Goal: Task Accomplishment & Management: Complete application form

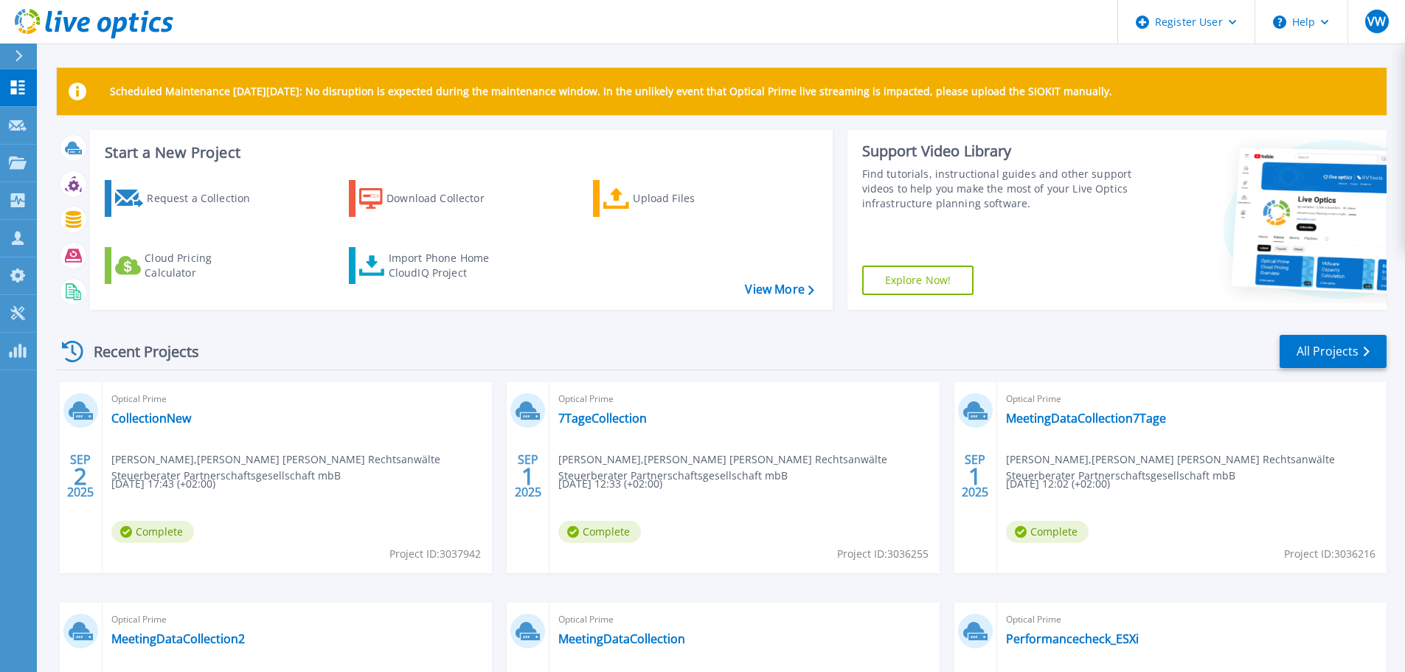
click at [15, 56] on icon at bounding box center [19, 56] width 8 height 12
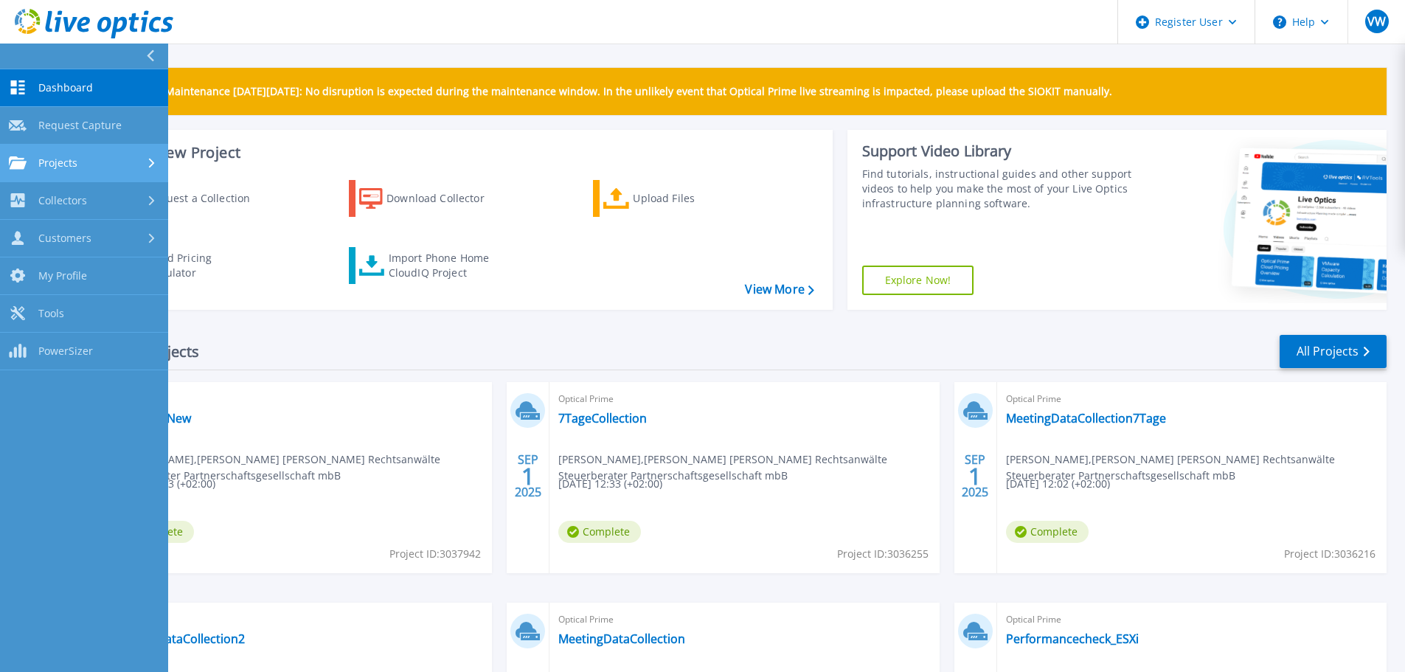
click at [47, 162] on span "Projects" at bounding box center [57, 162] width 39 height 13
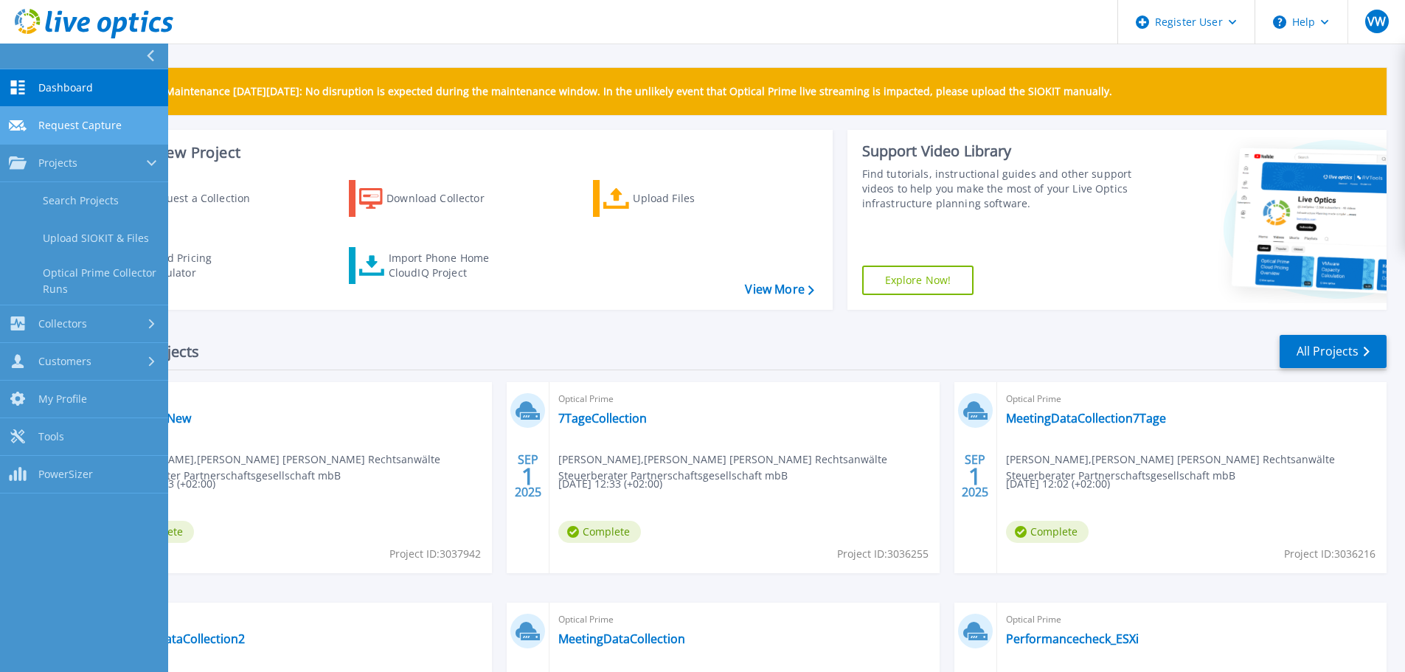
click at [103, 126] on span "Request Capture" at bounding box center [79, 125] width 83 height 13
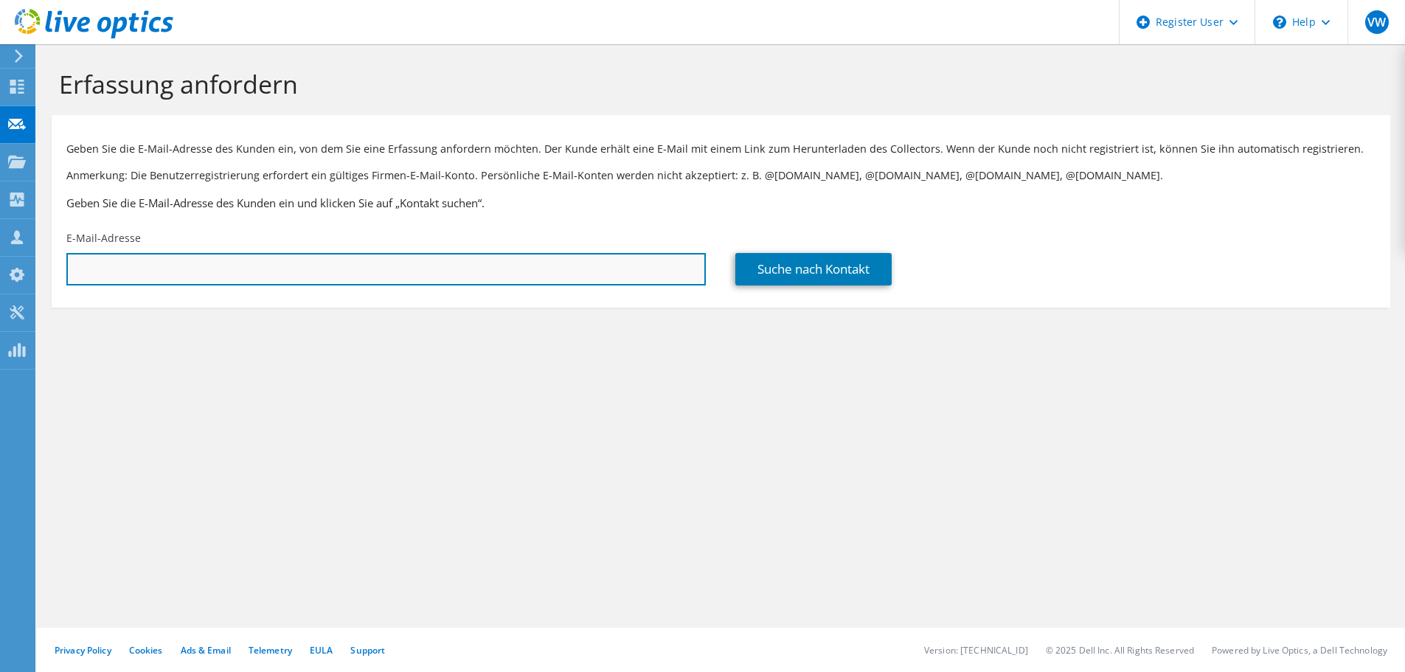
click at [398, 274] on input "text" at bounding box center [386, 269] width 640 height 32
paste input "[PERSON_NAME] <[EMAIL_ADDRESS][DOMAIN_NAME]>"
type input "[EMAIL_ADDRESS][DOMAIN_NAME]"
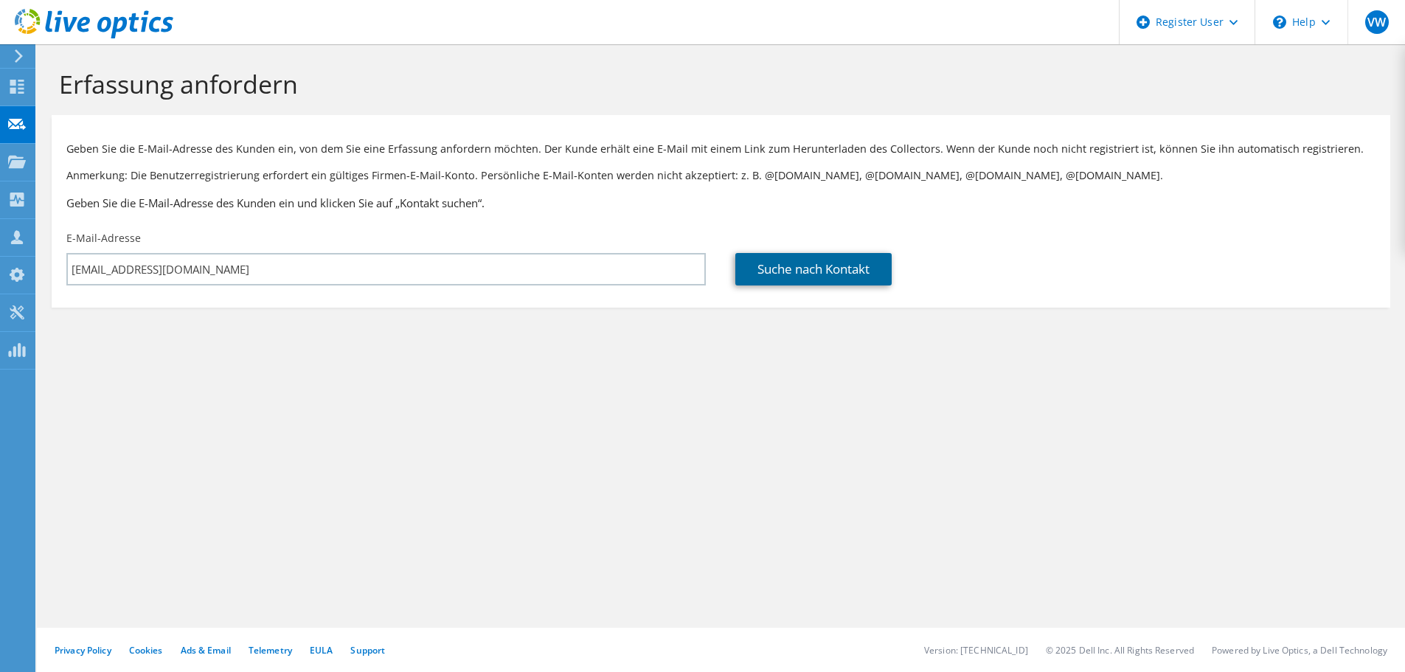
click at [786, 279] on link "Suche nach Kontakt" at bounding box center [814, 269] width 156 height 32
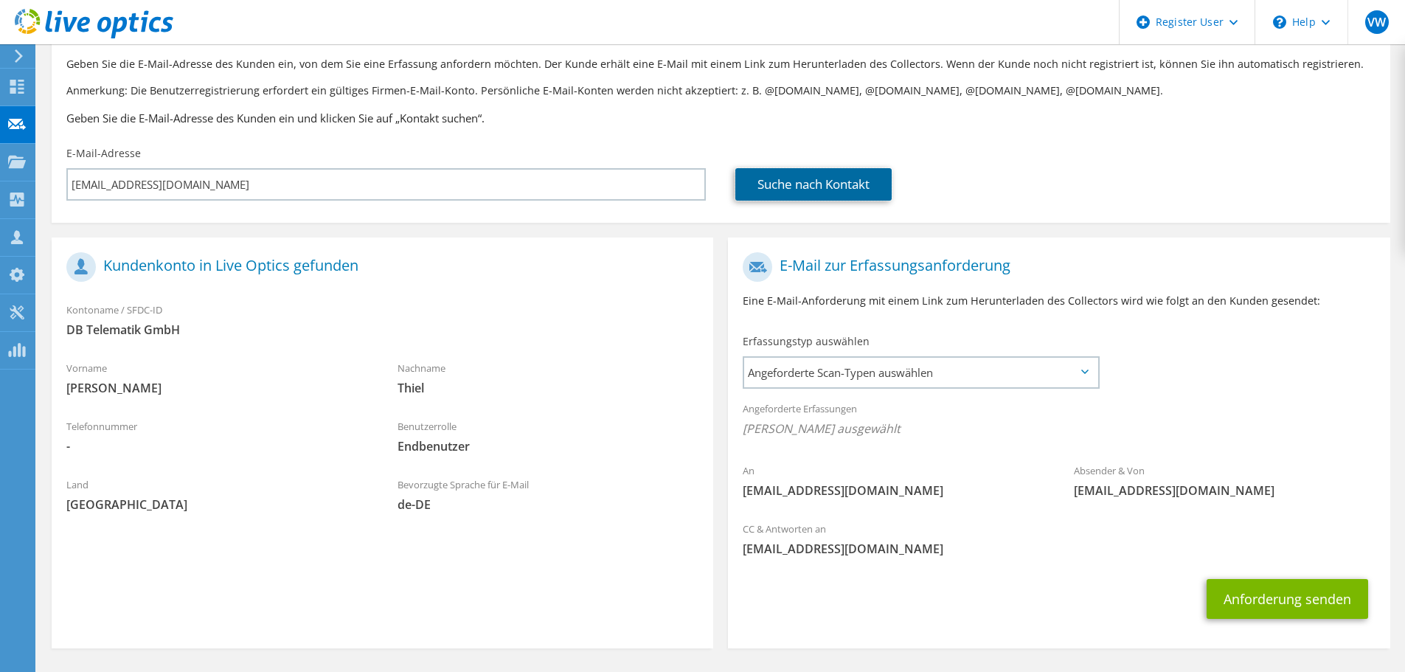
scroll to position [135, 0]
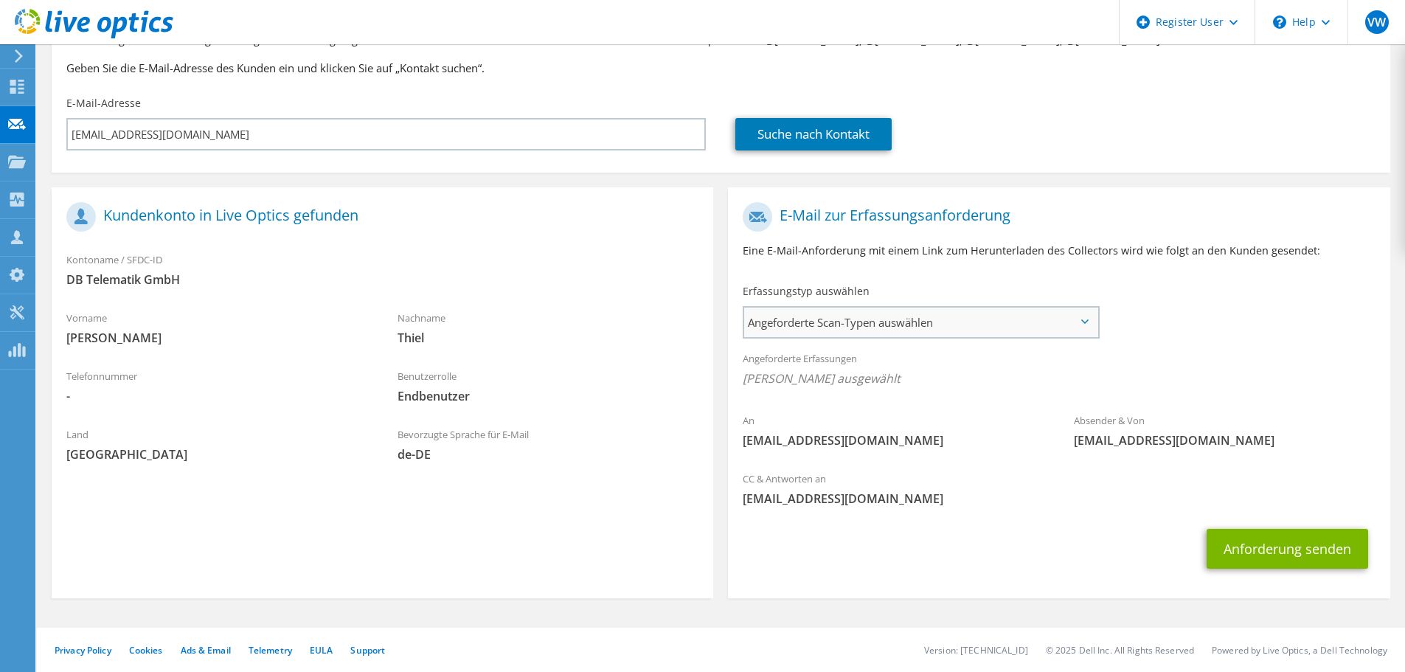
click at [852, 313] on span "Angeforderte Scan-Typen auswählen" at bounding box center [920, 323] width 353 height 30
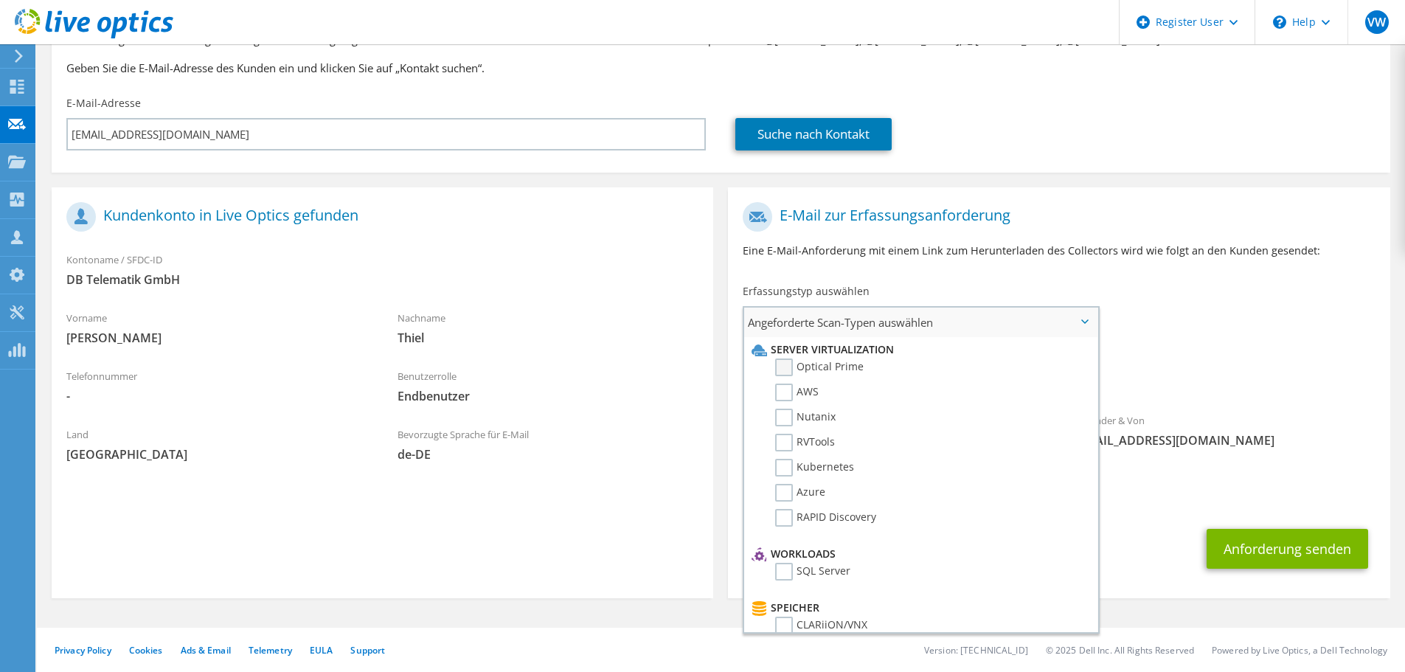
click at [783, 367] on label "Optical Prime" at bounding box center [819, 368] width 89 height 18
click at [0, 0] on input "Optical Prime" at bounding box center [0, 0] width 0 height 0
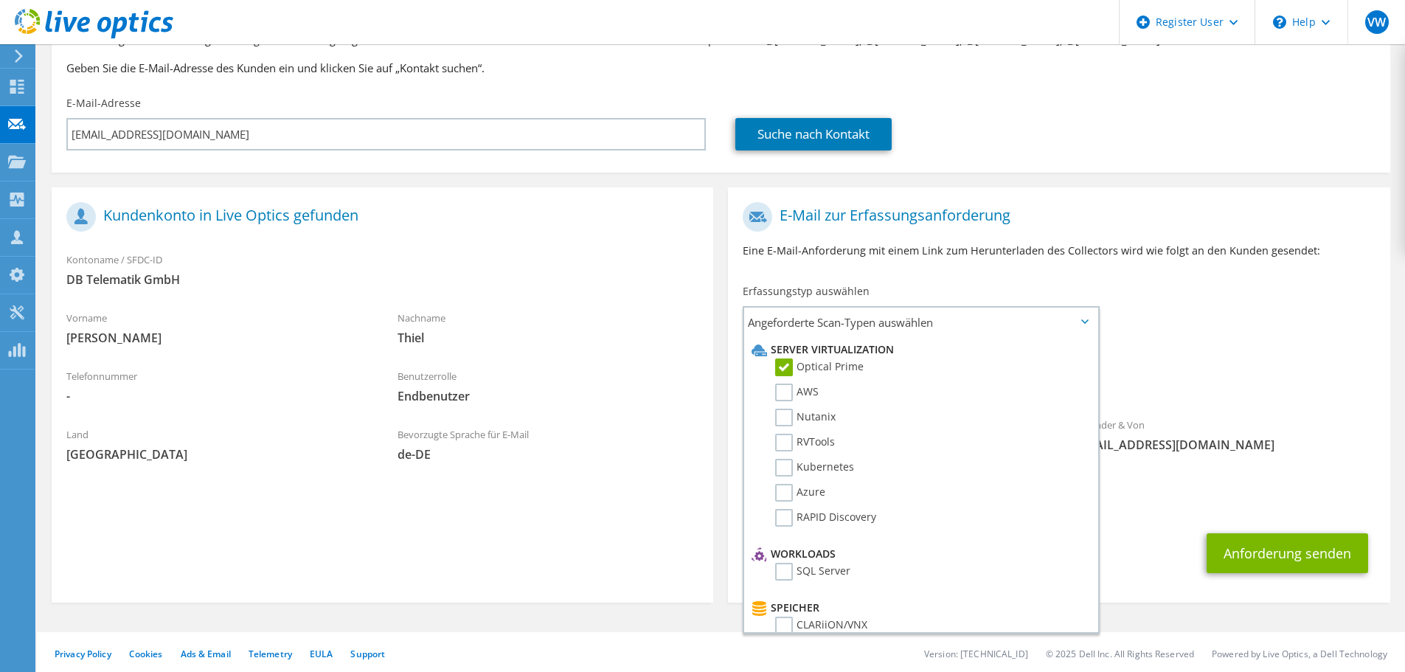
click at [1153, 485] on div "CC & Antworten an Vivienne.W@dell.com" at bounding box center [1059, 493] width 662 height 51
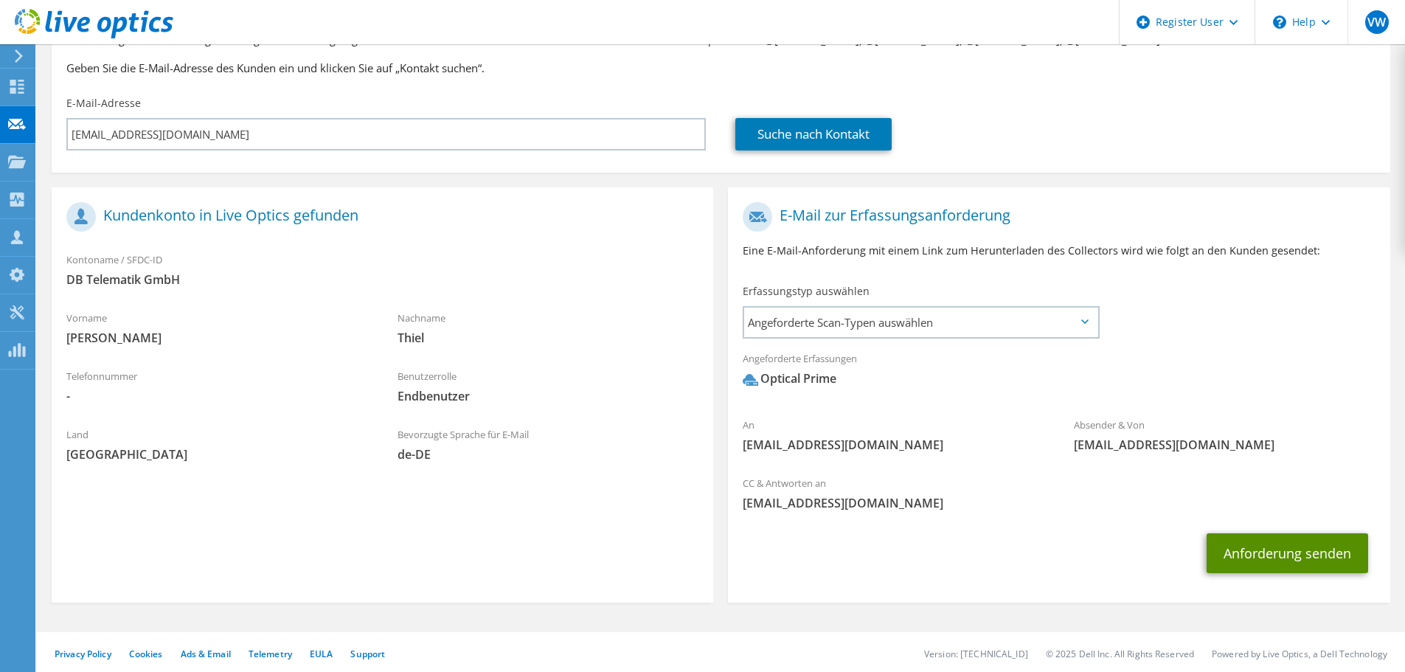
click at [1264, 542] on button "Anforderung senden" at bounding box center [1288, 553] width 162 height 40
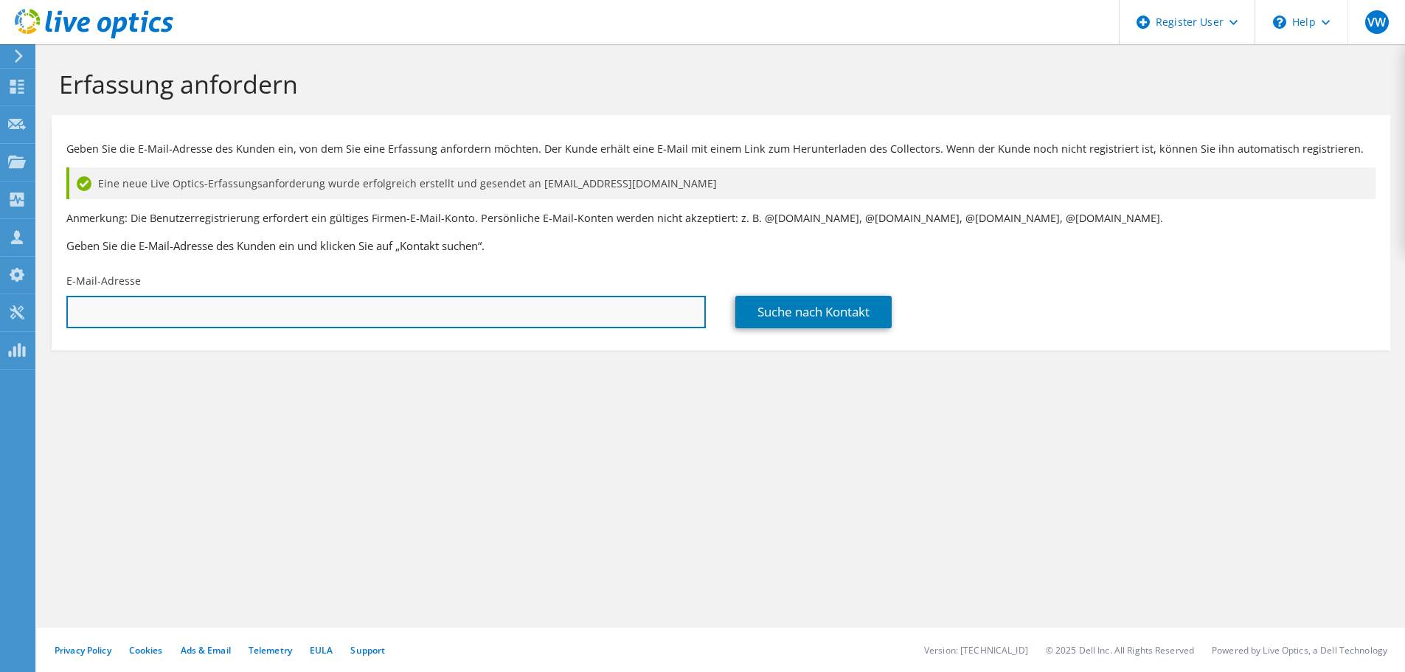
click at [121, 296] on input "text" at bounding box center [386, 312] width 640 height 32
paste input "Udo Binder <Udo.Binder@wod.wolfcraft.com>"
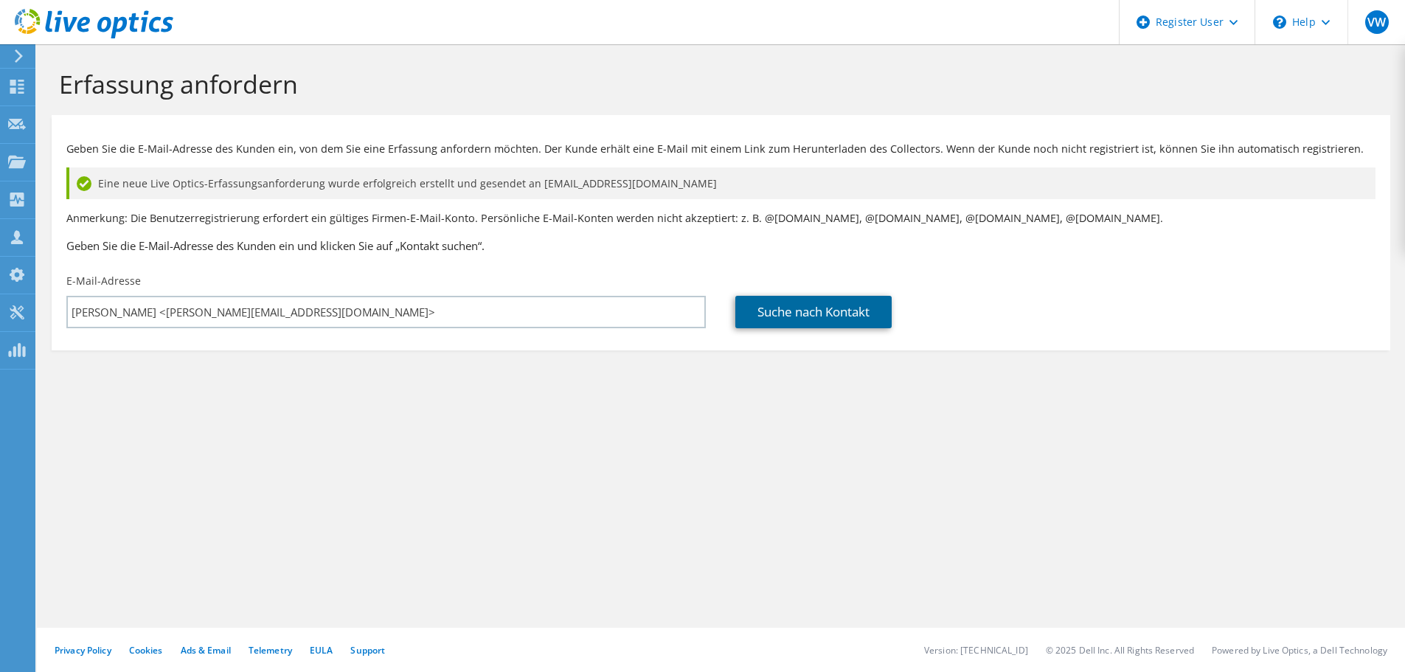
click at [835, 302] on link "Suche nach Kontakt" at bounding box center [814, 312] width 156 height 32
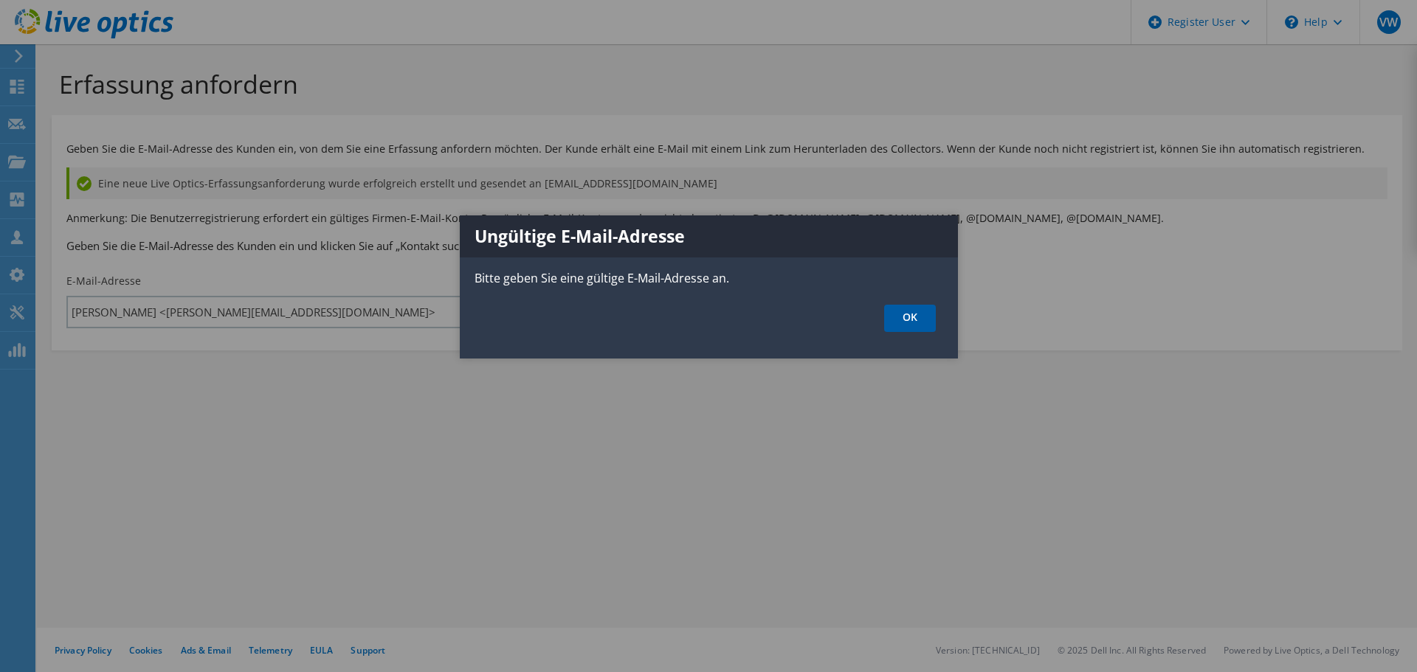
click at [917, 311] on link "OK" at bounding box center [910, 318] width 52 height 27
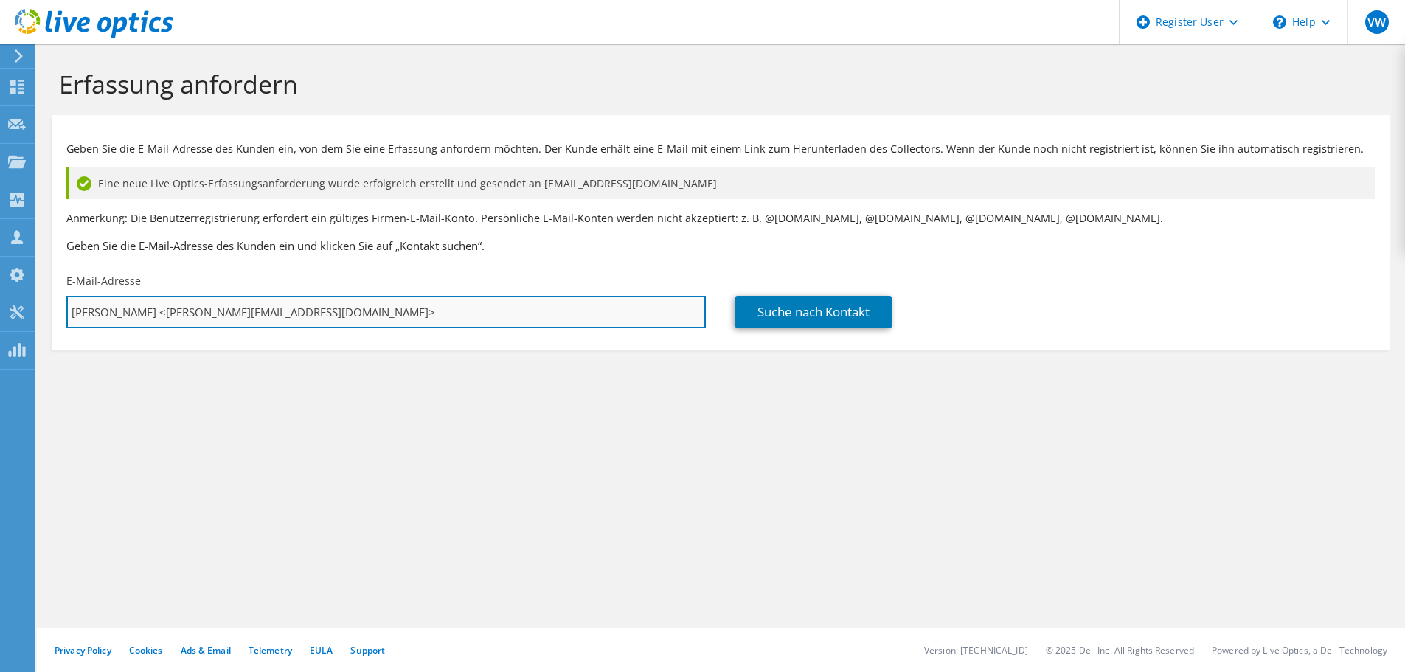
click at [401, 303] on input "Udo Binder <Udo.Binder@wod.wolfcraft.com>" at bounding box center [386, 312] width 640 height 32
drag, startPoint x: 139, startPoint y: 310, endPoint x: 2, endPoint y: 311, distance: 136.5
click at [2, 311] on div "VW Dell-Benutzer Vivienne Wang Vivienne.W@dell.com Dell My Profile Log Out \n H…" at bounding box center [702, 336] width 1405 height 672
click at [140, 316] on input "Udo Binder <Udo.Binder@wod.wolfcraft.com" at bounding box center [386, 312] width 640 height 32
drag, startPoint x: 138, startPoint y: 311, endPoint x: 58, endPoint y: 307, distance: 79.8
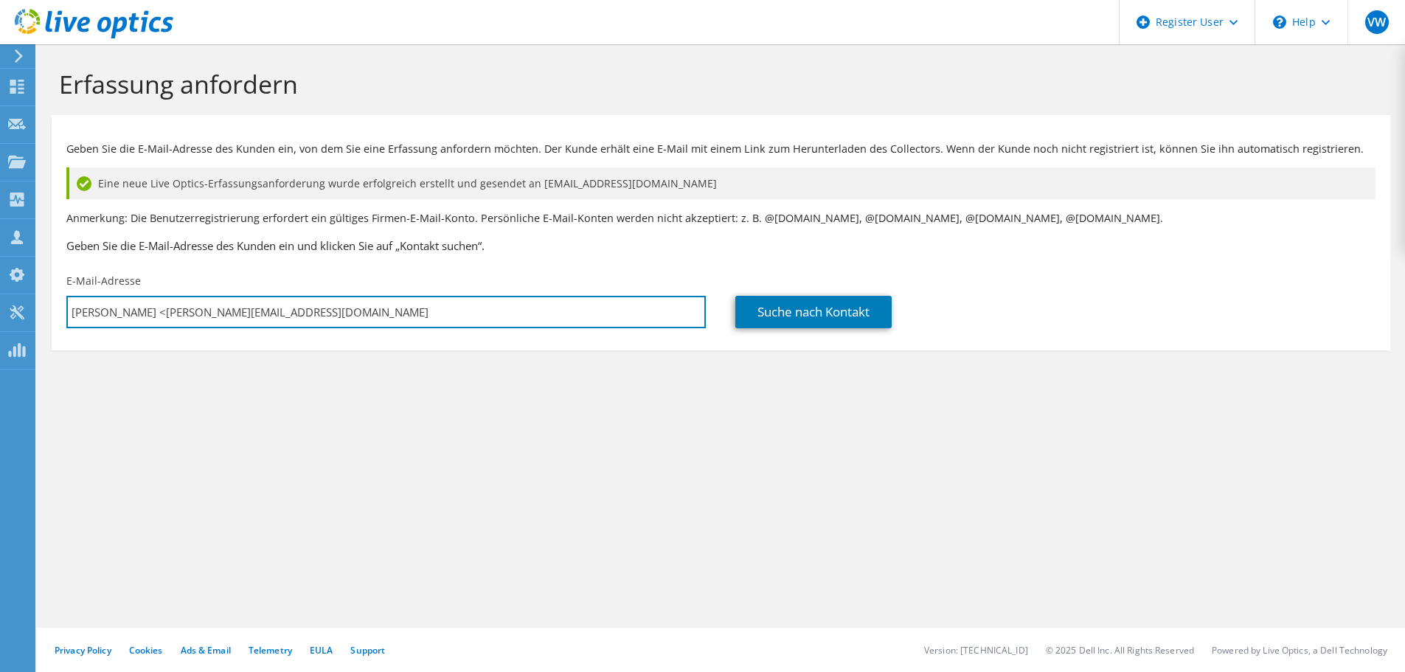
click at [58, 307] on div "E-Mail-Adresse Udo Binder <Udo.Binder@wod.wolfcraft.com" at bounding box center [386, 300] width 669 height 69
type input "Udo.Binder@wod.wolfcraft.com"
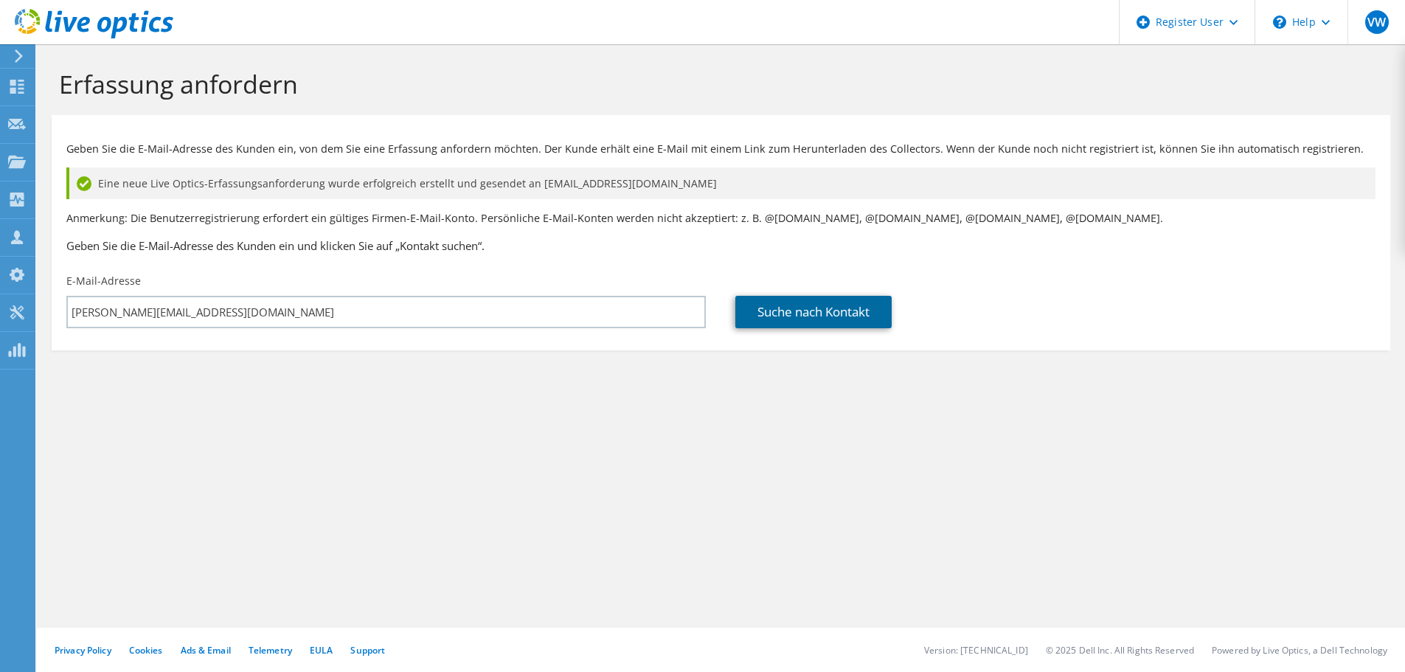
click at [797, 308] on link "Suche nach Kontakt" at bounding box center [814, 312] width 156 height 32
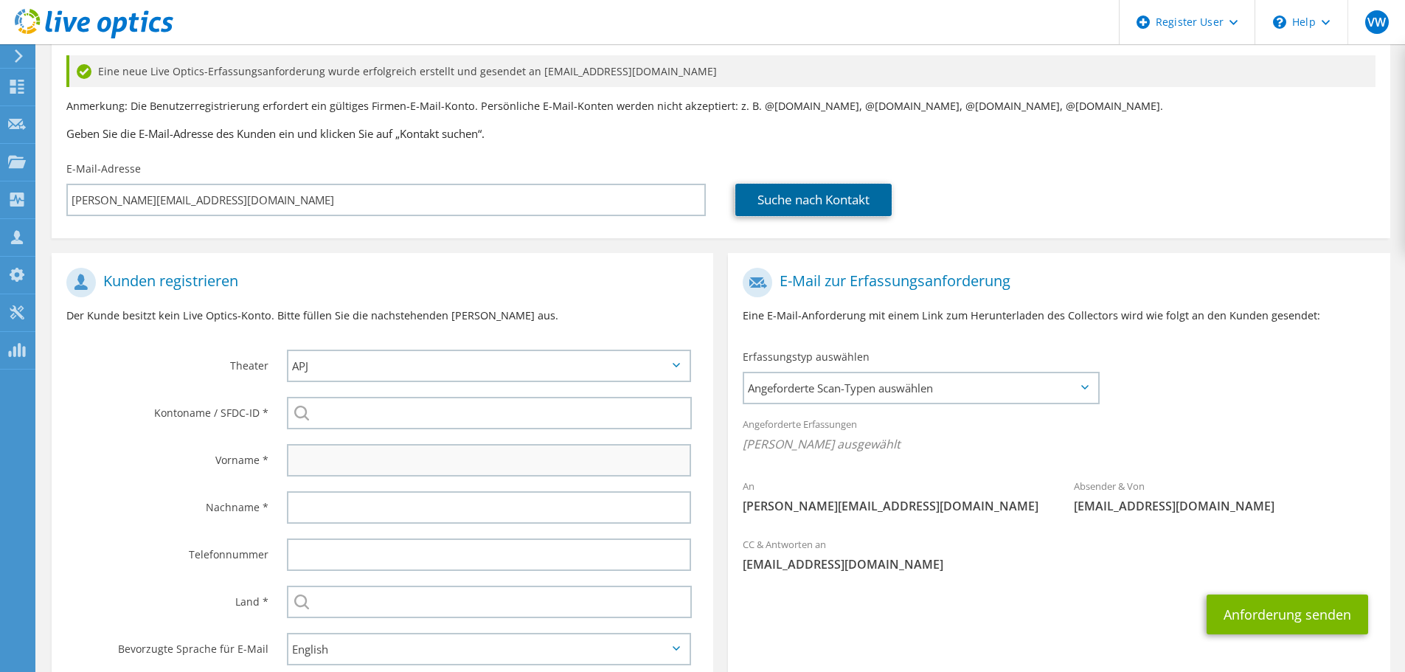
scroll to position [148, 0]
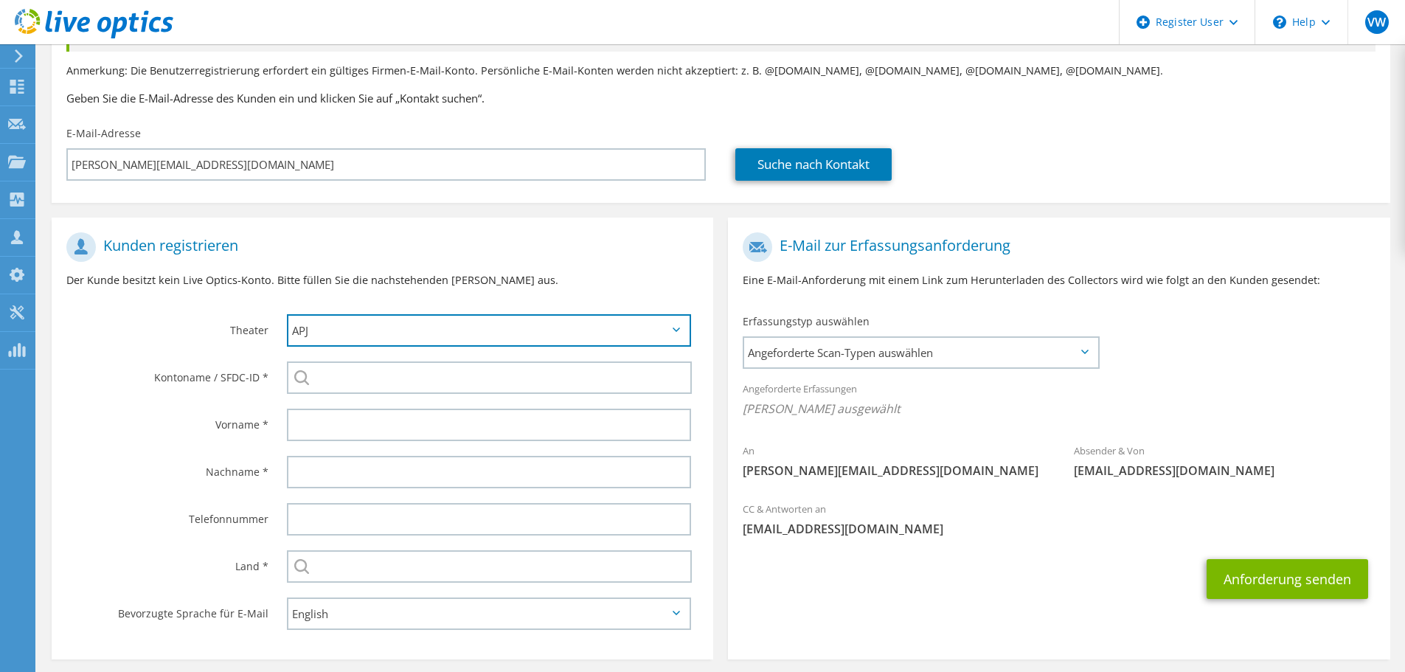
click at [648, 336] on select "APJ EMEA NA/LATAM" at bounding box center [489, 330] width 404 height 32
select select "2"
click at [287, 314] on select "APJ EMEA NA/LATAM" at bounding box center [489, 330] width 404 height 32
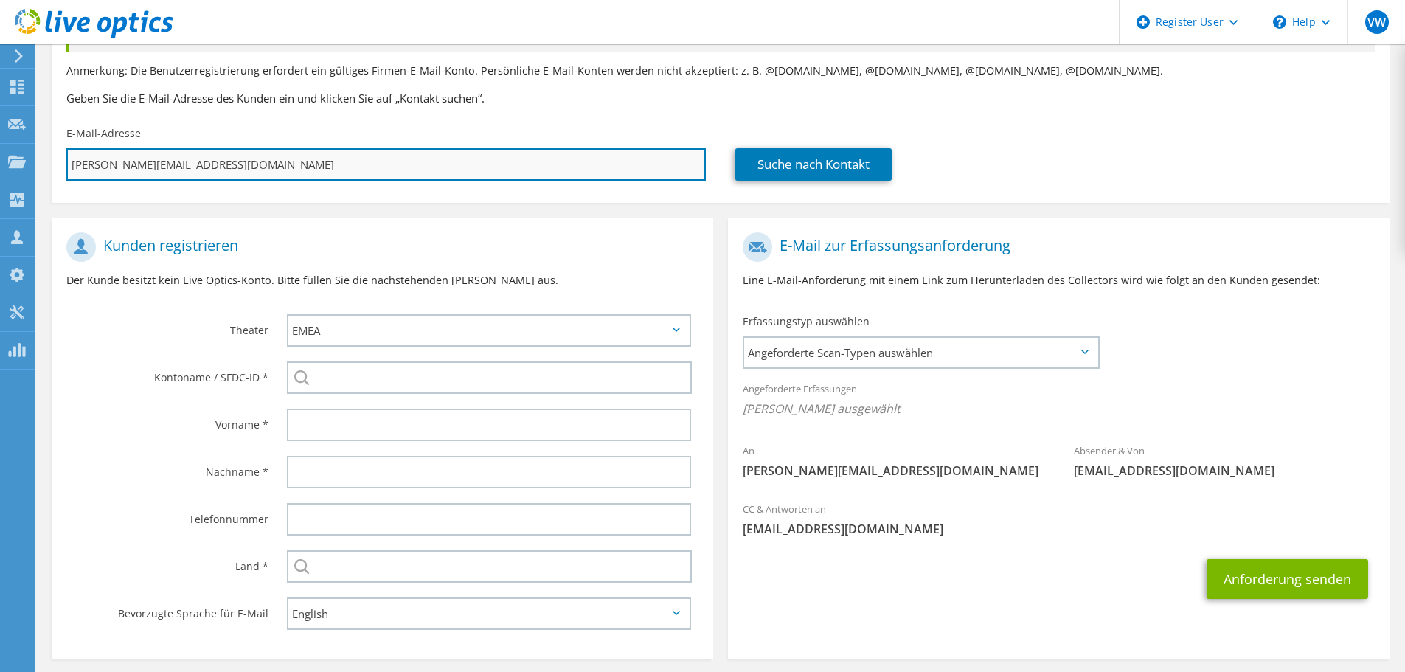
click at [106, 167] on input "Udo.Binder@wod.wolfcraft.com" at bounding box center [386, 164] width 640 height 32
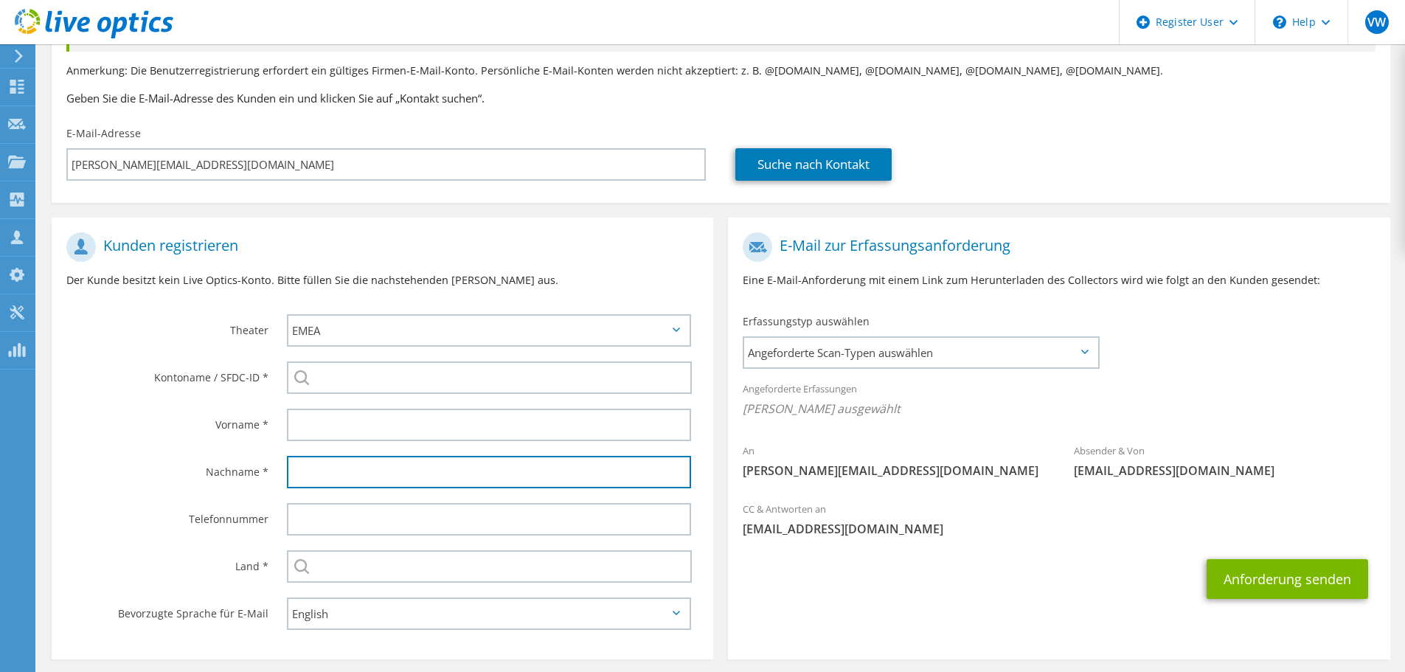
drag, startPoint x: 346, startPoint y: 461, endPoint x: 328, endPoint y: 447, distance: 22.6
click at [346, 461] on input "text" at bounding box center [489, 472] width 404 height 32
paste input "Binder"
type input "Binder"
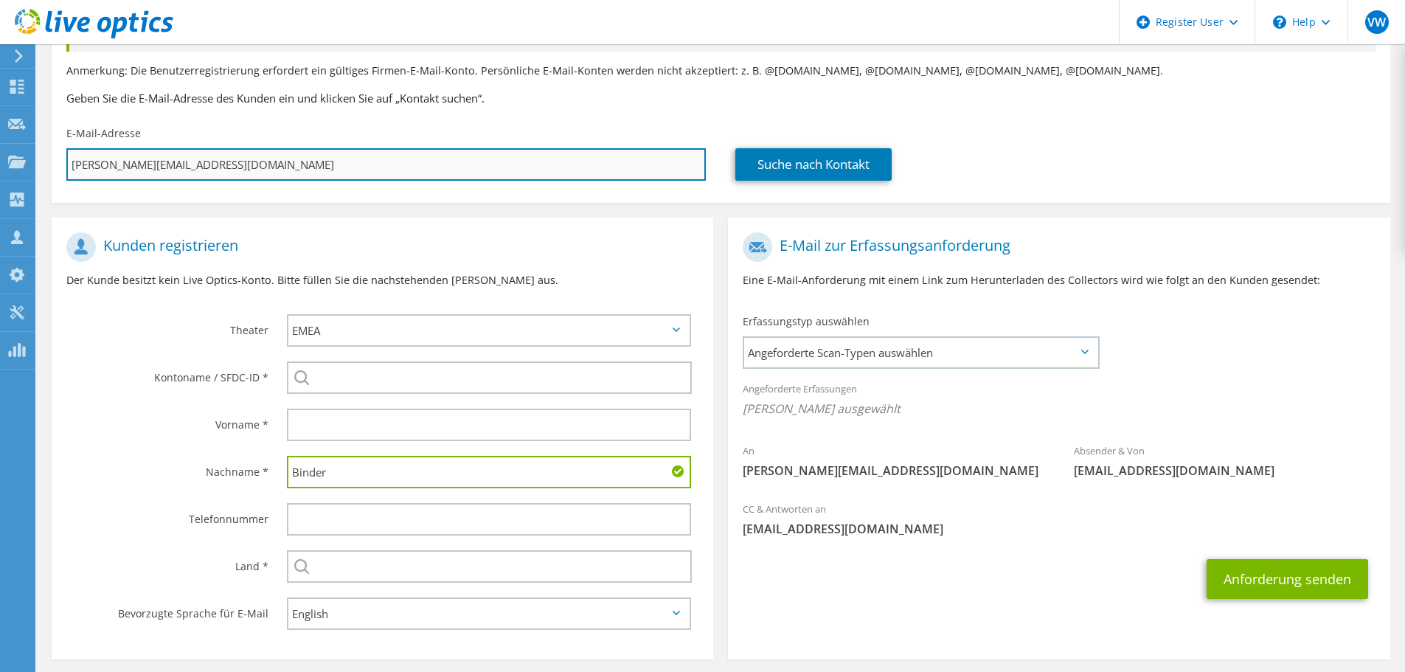
click at [80, 165] on input "Udo.Binder@wod.wolfcraft.com" at bounding box center [386, 164] width 640 height 32
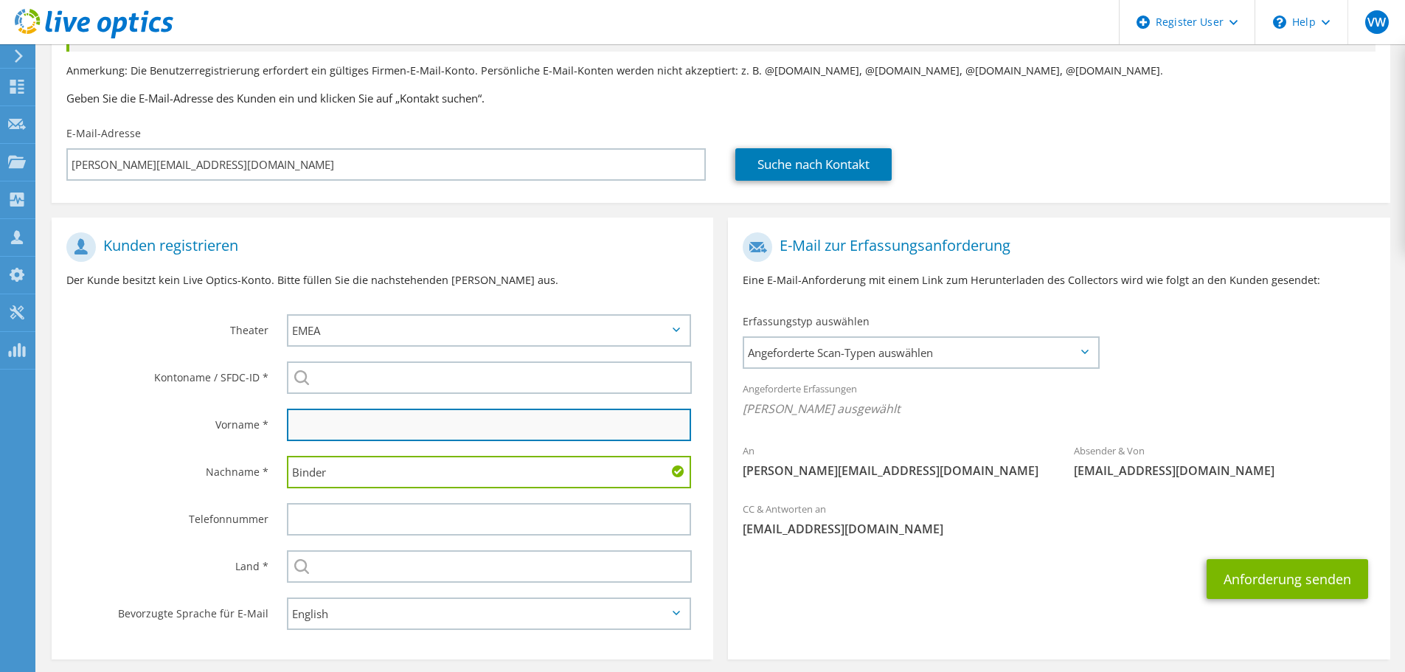
click at [352, 427] on input "text" at bounding box center [489, 425] width 404 height 32
paste input "Udo"
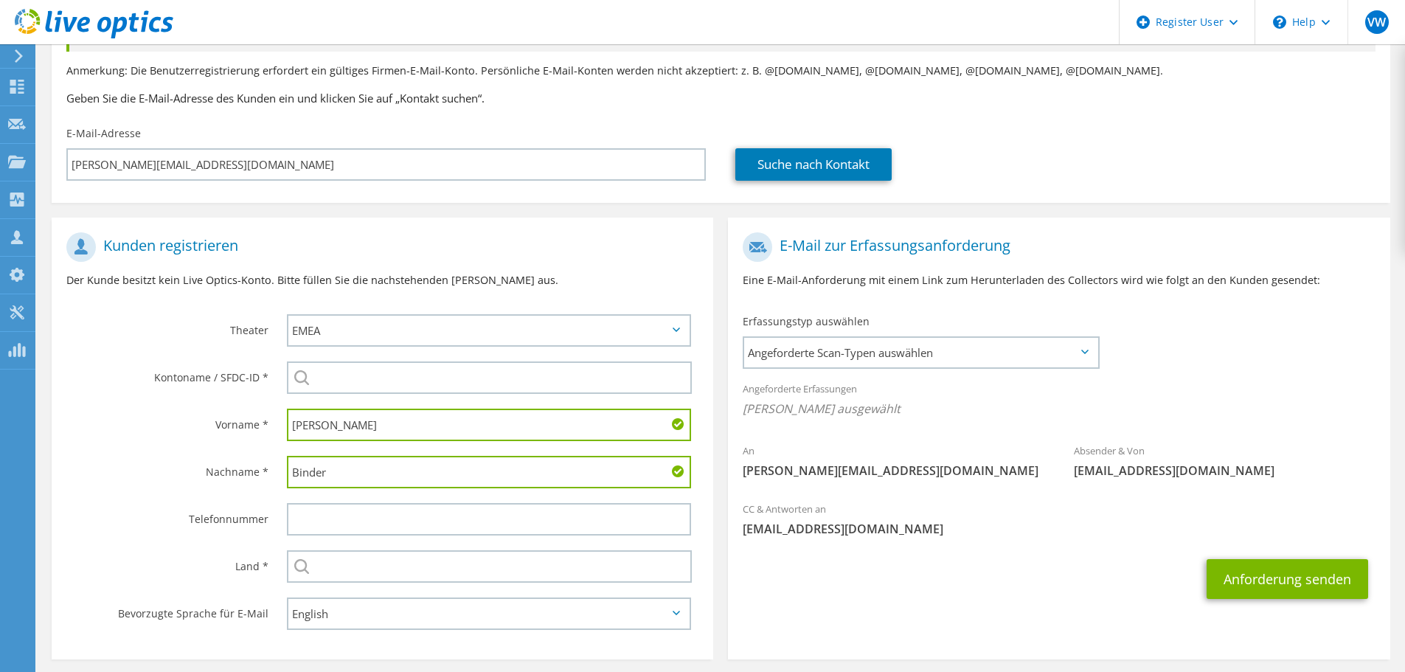
type input "Udo"
click at [185, 460] on label "Nachname *" at bounding box center [167, 468] width 202 height 24
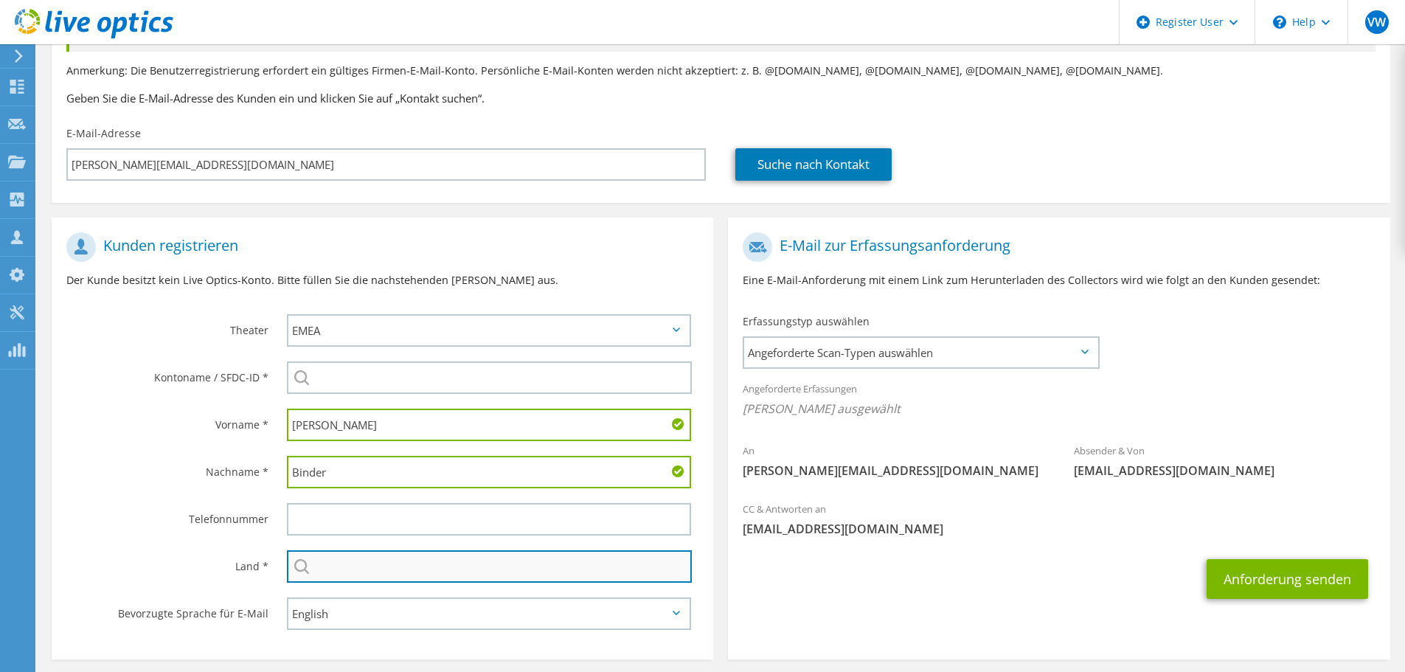
click at [343, 571] on input "text" at bounding box center [489, 566] width 405 height 32
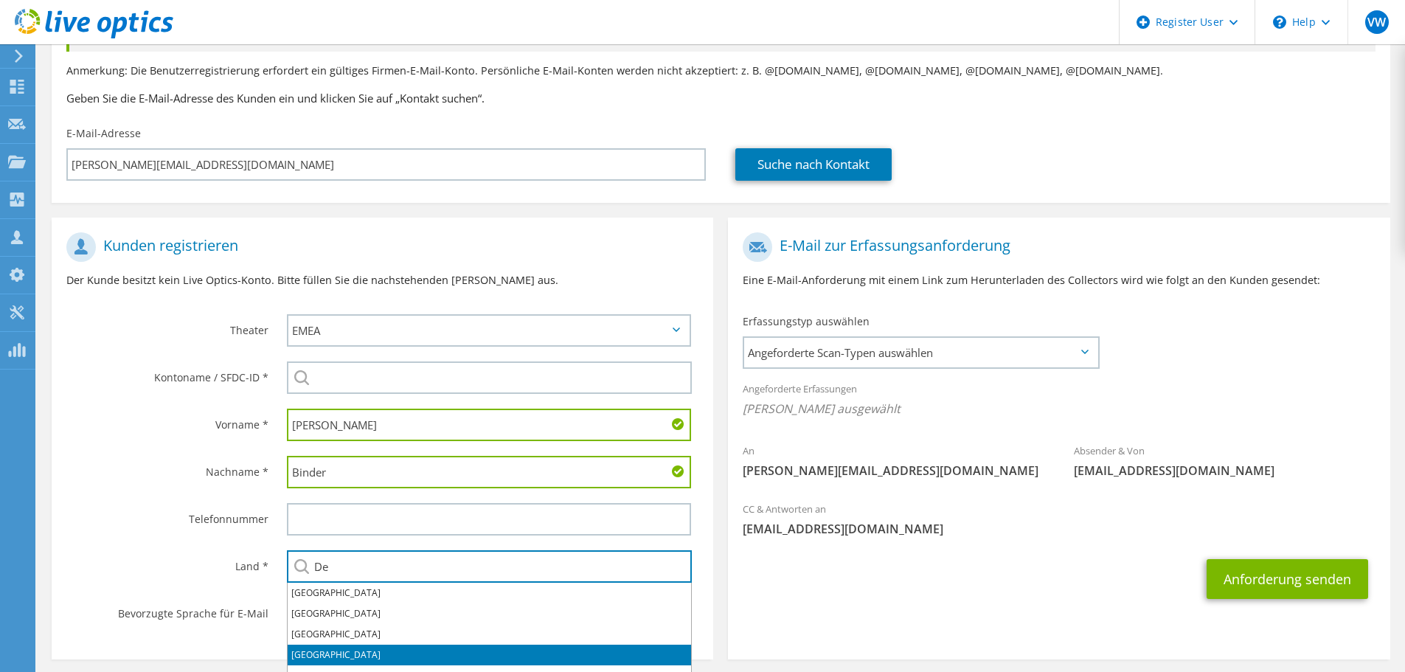
click at [326, 650] on li "[GEOGRAPHIC_DATA]" at bounding box center [490, 655] width 404 height 21
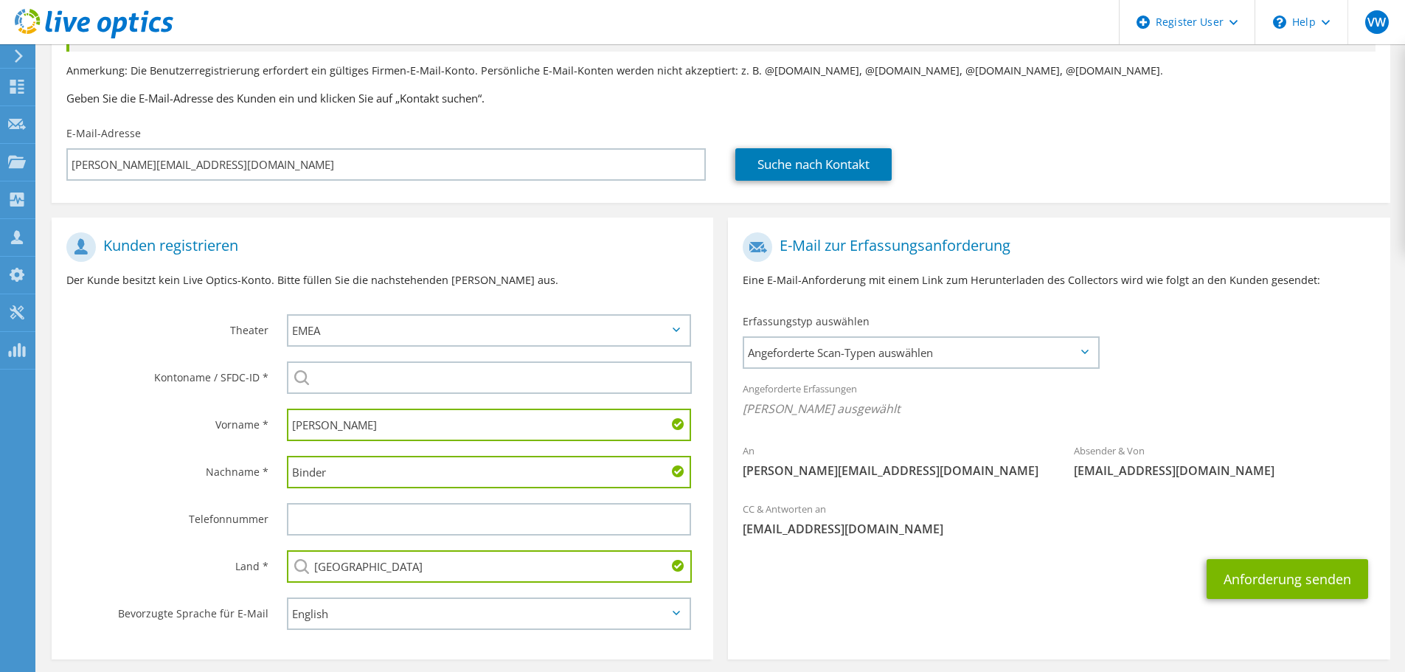
type input "[GEOGRAPHIC_DATA]"
click at [155, 508] on label "Telefonnummer" at bounding box center [167, 515] width 202 height 24
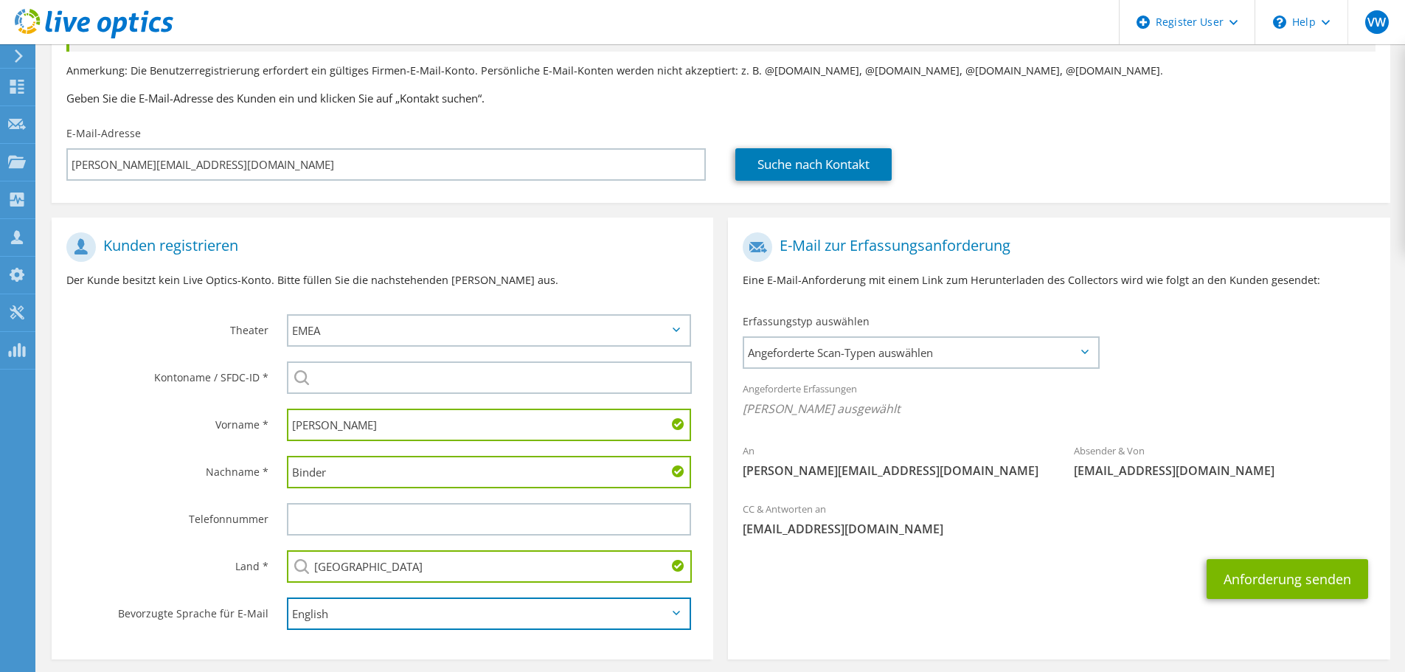
click at [506, 606] on select "English Deutsch Español Français Italiano Polski Português Русский 한국어 中文 日本語" at bounding box center [489, 614] width 404 height 32
select select "de-DE"
click at [287, 598] on select "English Deutsch Español Français Italiano Polski Português Русский 한국어 中文 日本語" at bounding box center [489, 614] width 404 height 32
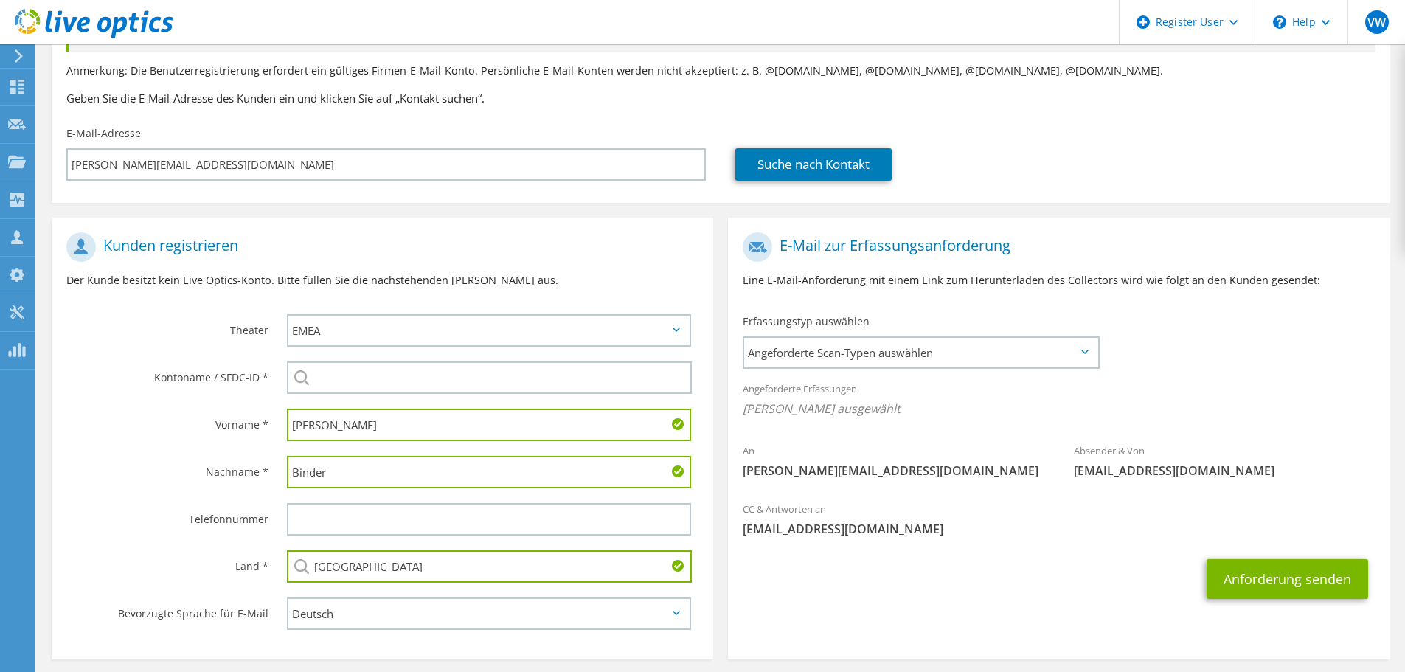
click at [817, 595] on div "Anforderung senden" at bounding box center [1059, 579] width 662 height 55
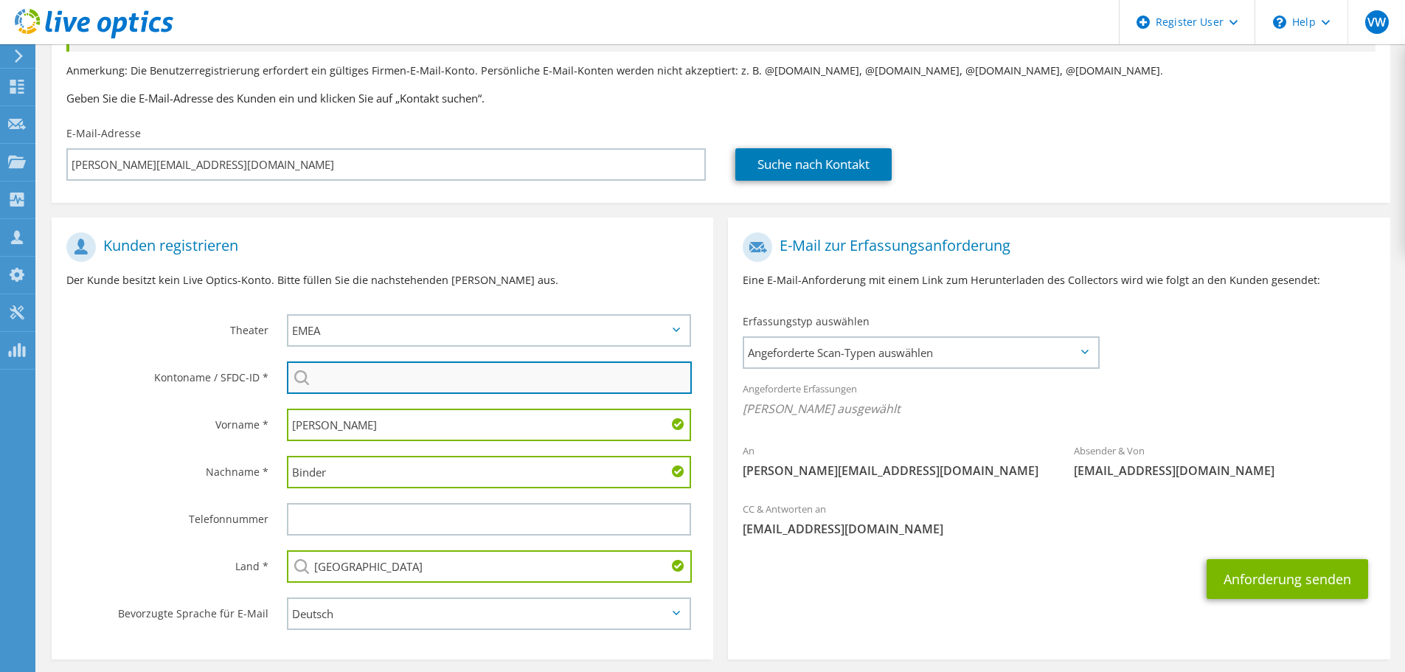
click at [373, 381] on input "search" at bounding box center [489, 378] width 405 height 32
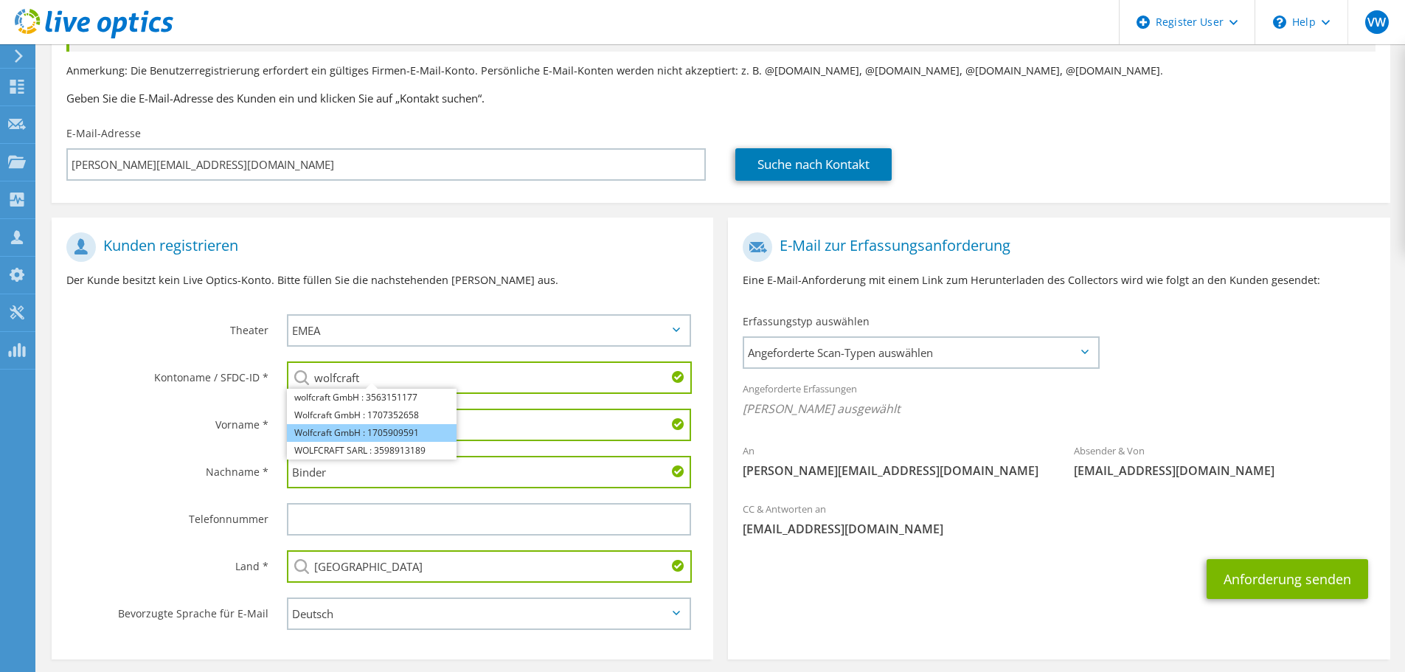
click at [452, 435] on li "Wolfcraft GmbH : 1705909591" at bounding box center [372, 433] width 170 height 18
type input "Wolfcraft GmbH : 1705909591"
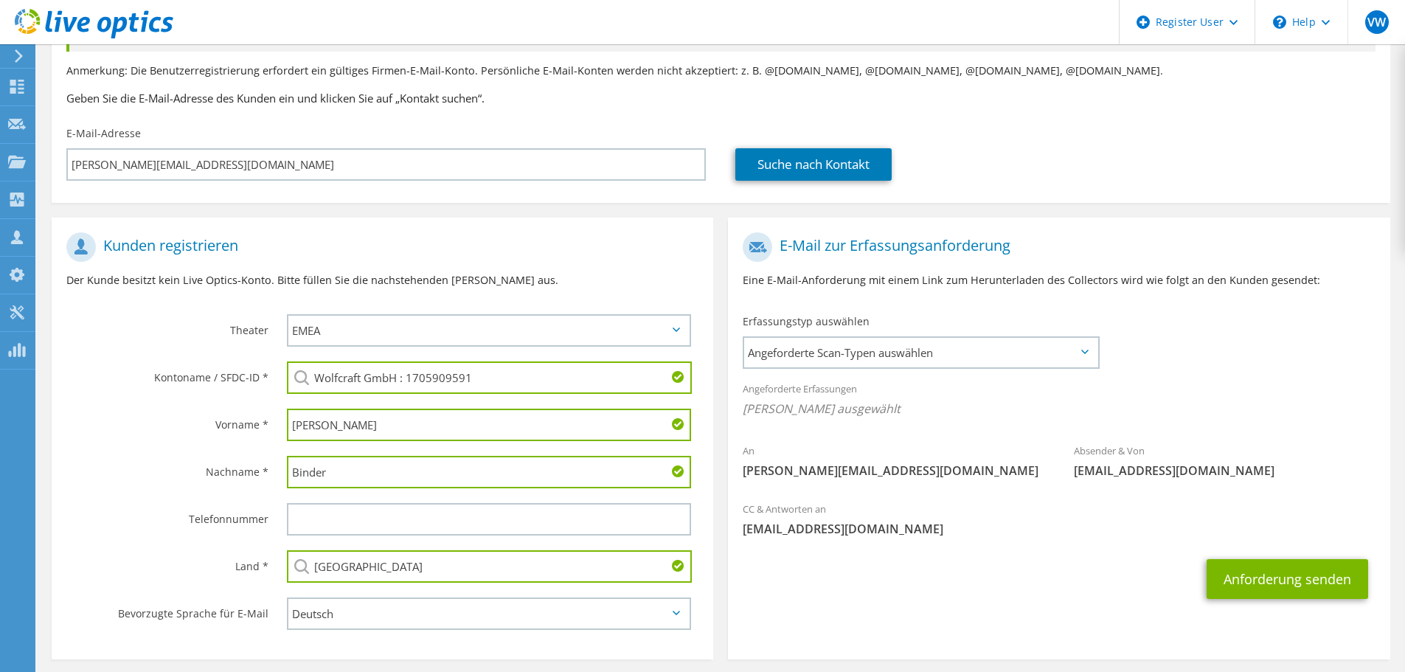
click at [190, 409] on label "Vorname *" at bounding box center [167, 421] width 202 height 24
click at [1231, 578] on button "Anforderung senden" at bounding box center [1288, 579] width 162 height 40
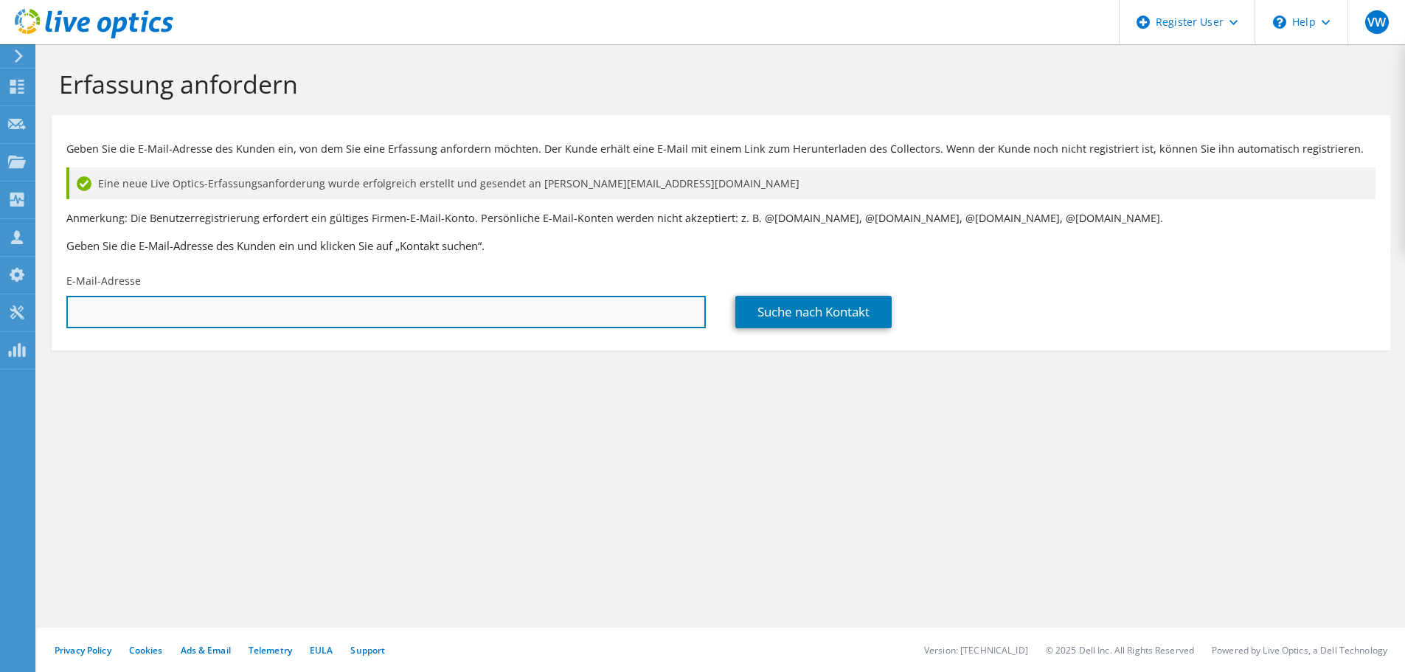
click at [285, 304] on input "text" at bounding box center [386, 312] width 640 height 32
paste input "[PERSON_NAME]"
type input "[PERSON_NAME][EMAIL_ADDRESS][DOMAIN_NAME]"
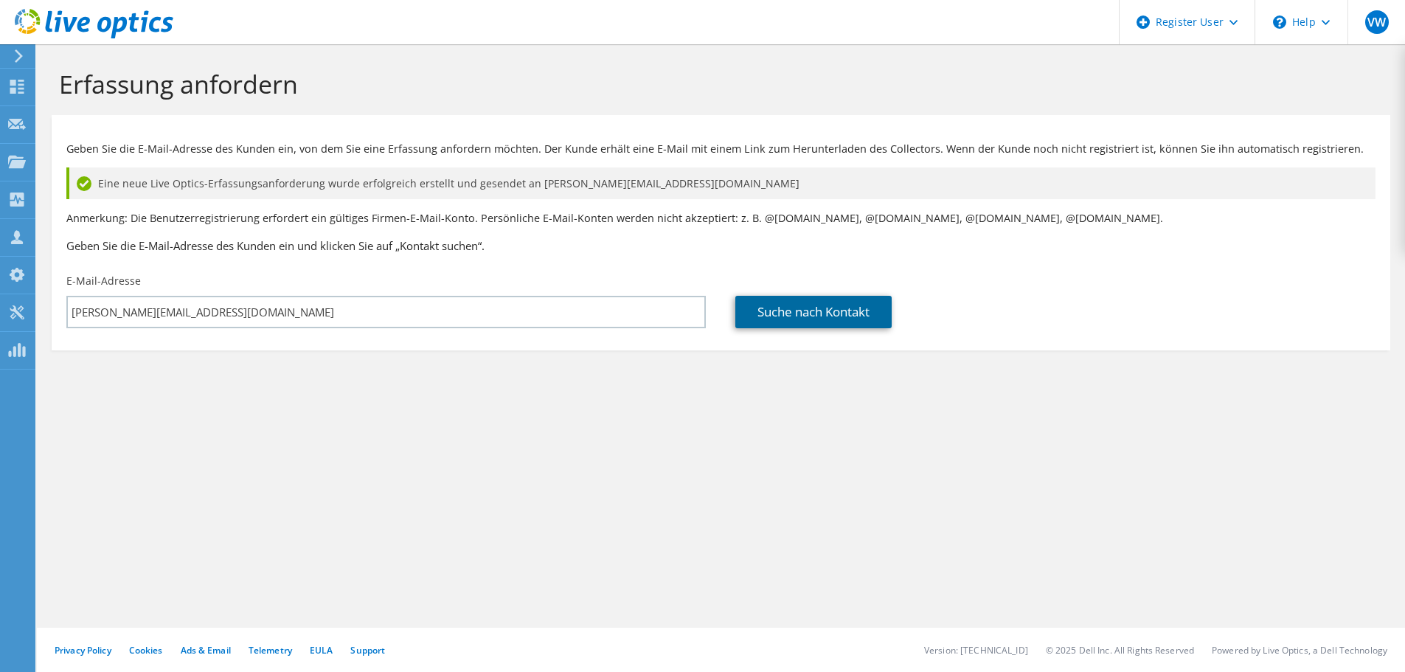
click at [847, 304] on link "Suche nach Kontakt" at bounding box center [814, 312] width 156 height 32
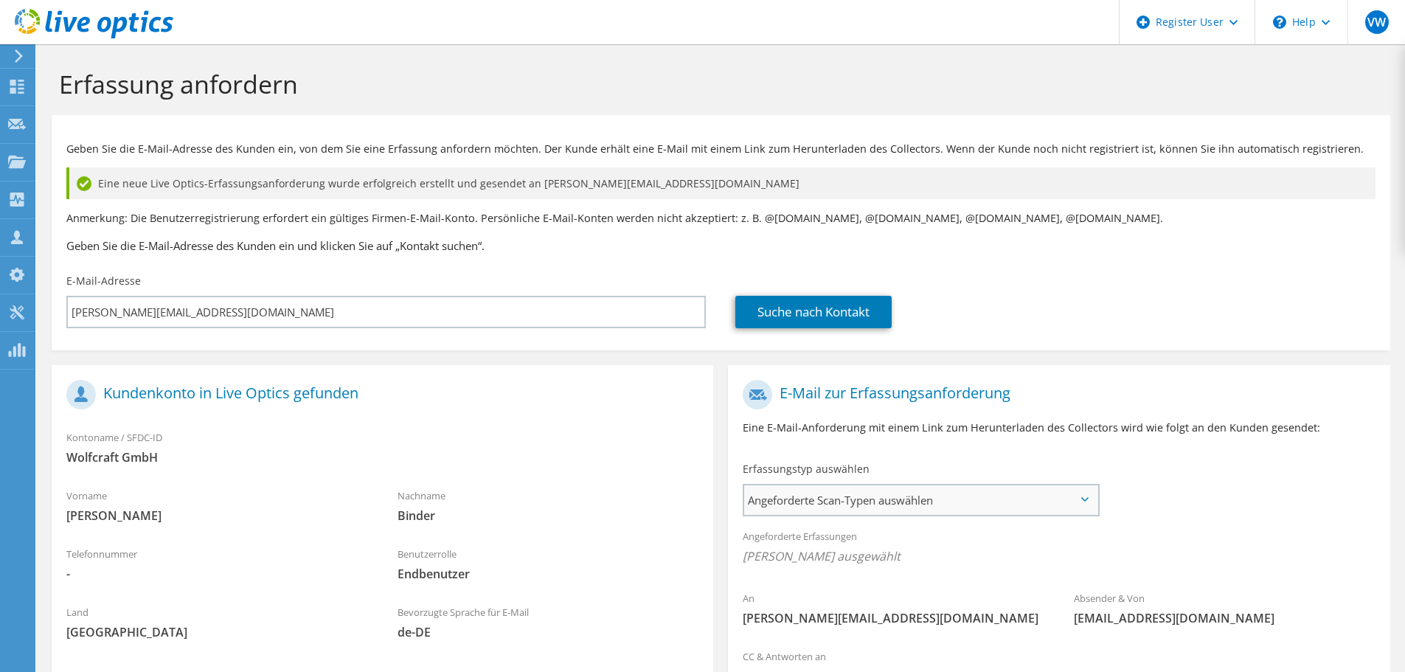
click at [858, 494] on span "Angeforderte Scan-Typen auswählen" at bounding box center [920, 500] width 353 height 30
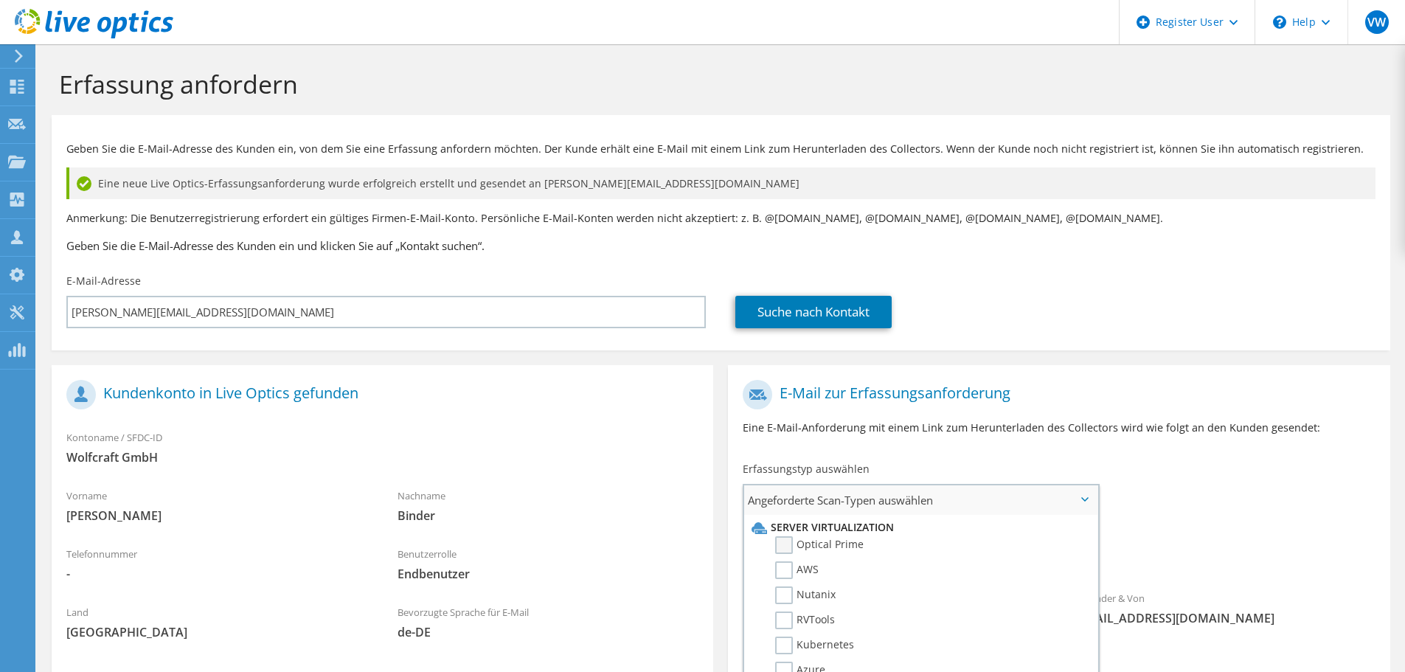
click at [788, 539] on label "Optical Prime" at bounding box center [819, 545] width 89 height 18
click at [0, 0] on input "Optical Prime" at bounding box center [0, 0] width 0 height 0
click at [1183, 522] on div "Angeforderte Erfassungen Keine Scans ausgewählt Optical Prime" at bounding box center [1059, 550] width 662 height 59
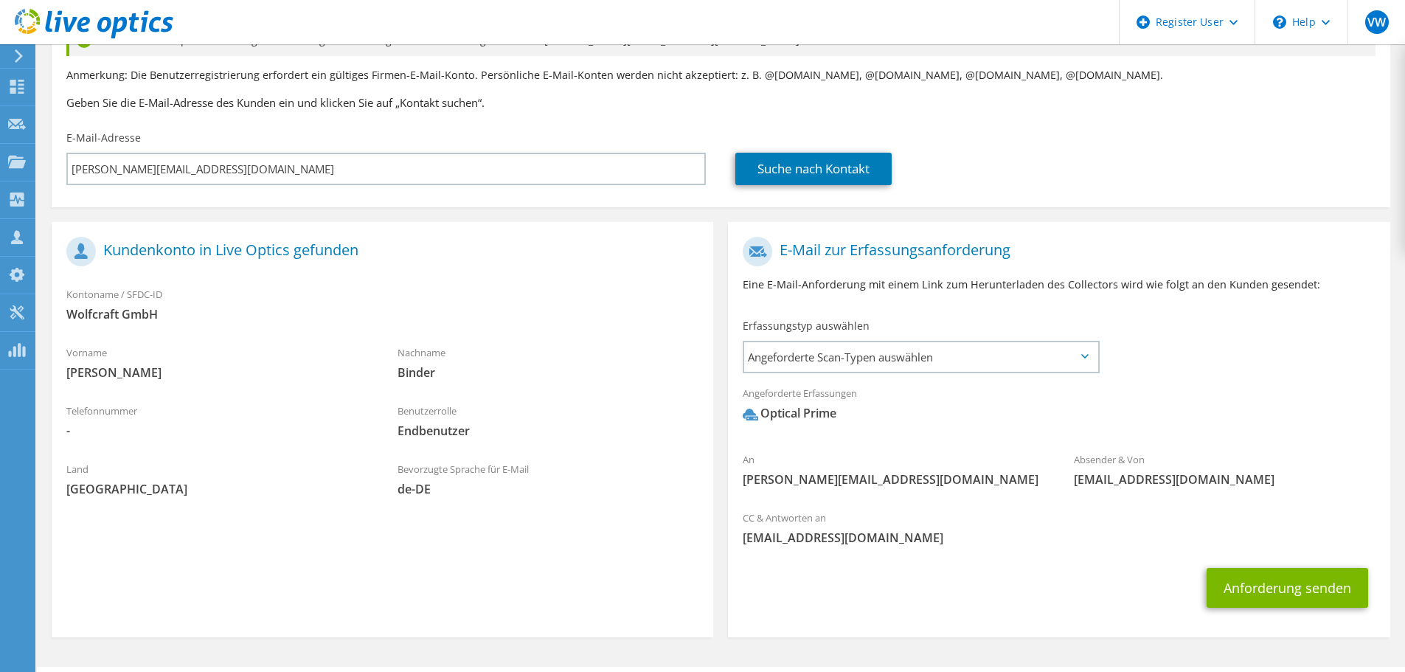
scroll to position [182, 0]
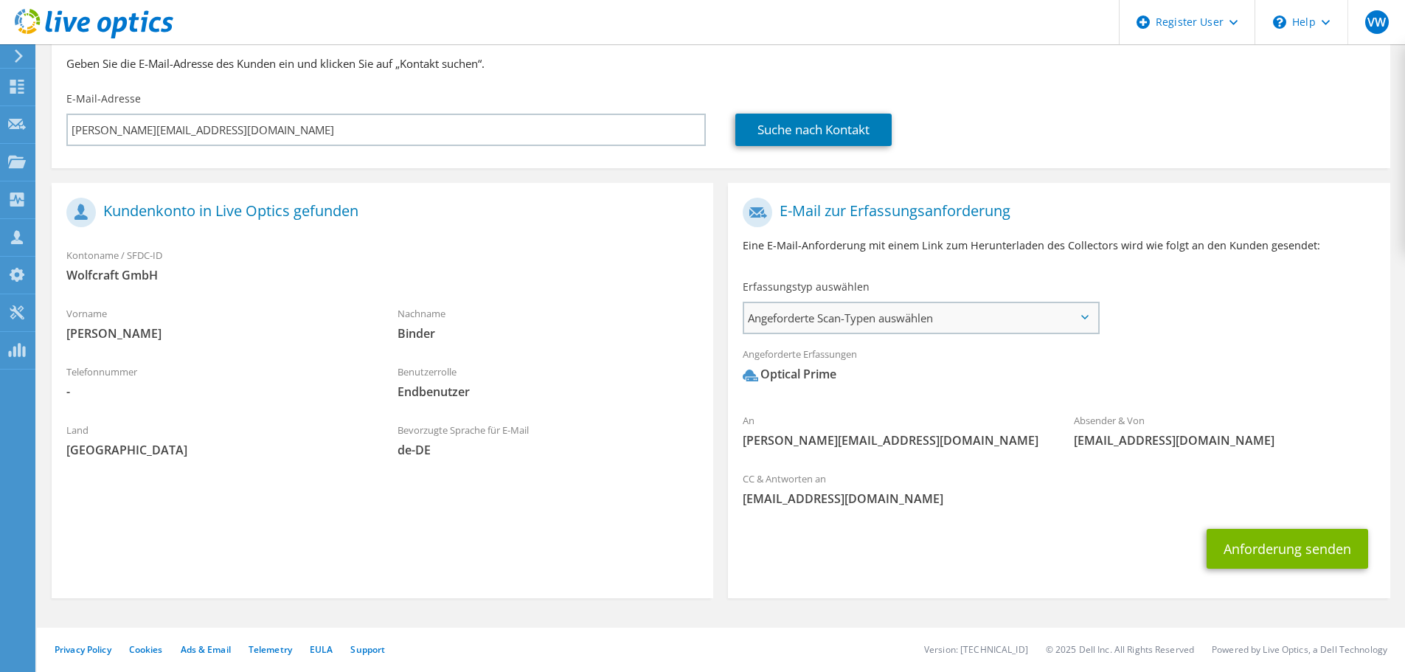
click at [996, 317] on span "Angeforderte Scan-Typen auswählen" at bounding box center [920, 318] width 353 height 30
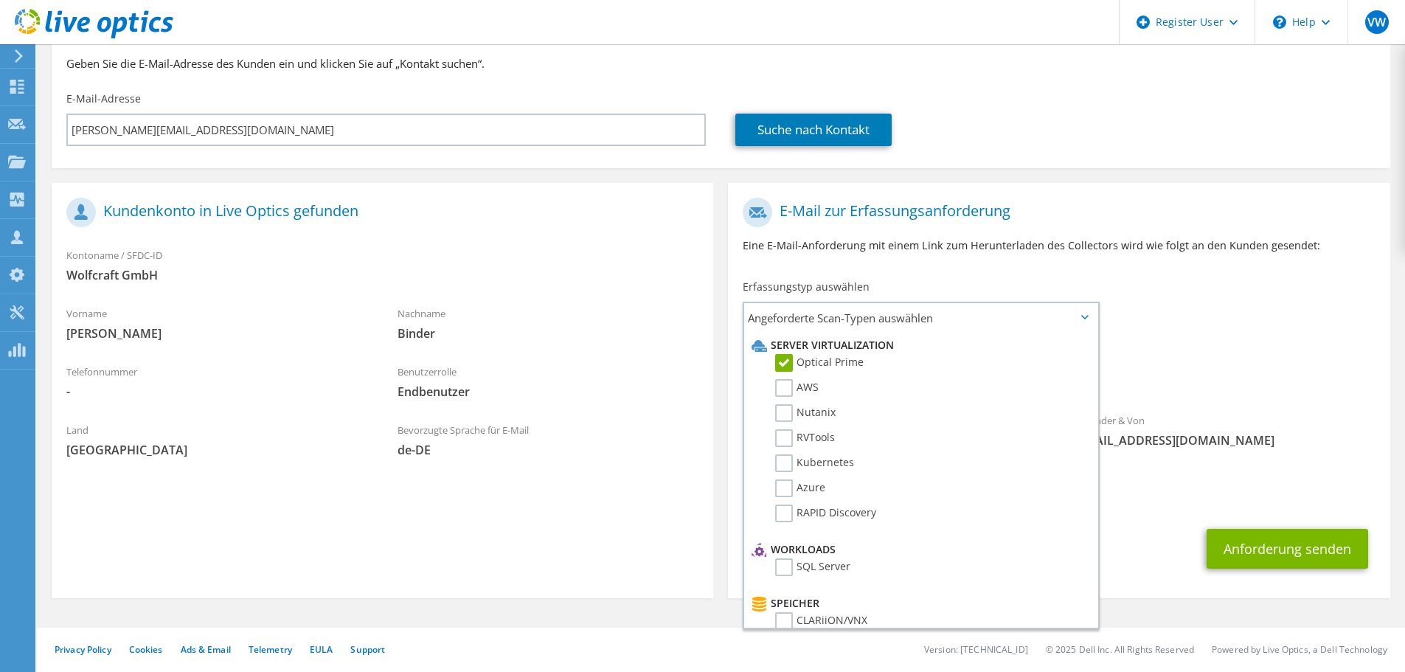
click at [1204, 361] on div "Angeforderte Erfassungen Keine Scans ausgewählt Optical Prime" at bounding box center [1059, 368] width 662 height 59
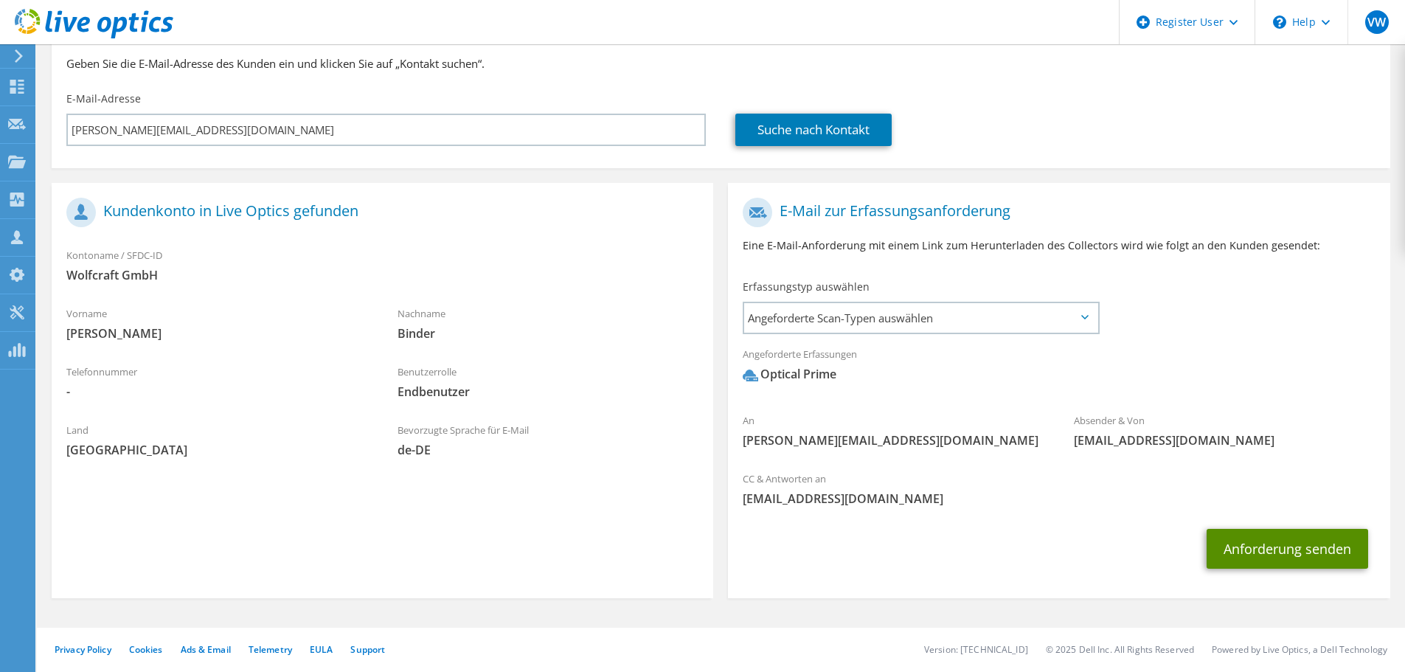
click at [1243, 544] on button "Anforderung senden" at bounding box center [1288, 549] width 162 height 40
